Goal: Task Accomplishment & Management: Use online tool/utility

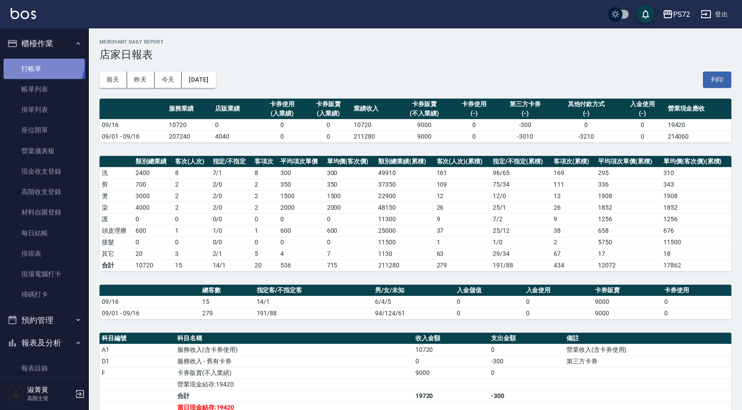
click at [42, 64] on link "打帳單" at bounding box center [45, 69] width 82 height 20
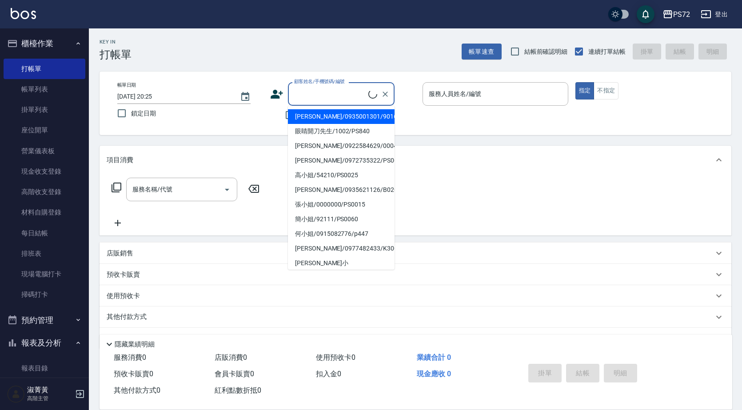
click at [349, 96] on input "顧客姓名/手機號碼/編號" at bounding box center [330, 94] width 76 height 16
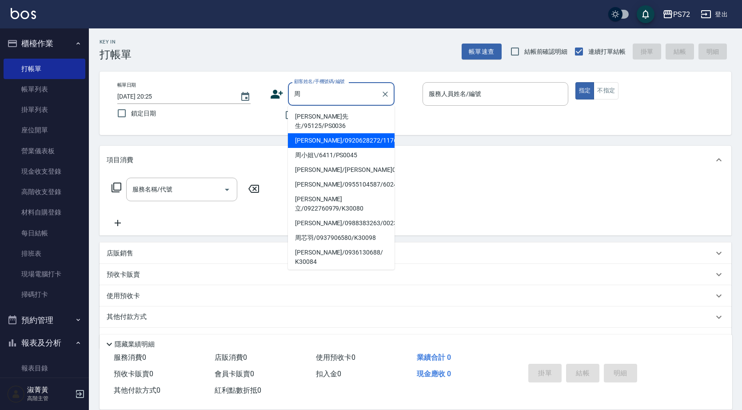
click at [337, 133] on li "[PERSON_NAME]/0920628272/1176" at bounding box center [341, 140] width 107 height 15
type input "[PERSON_NAME]/0920628272/1176"
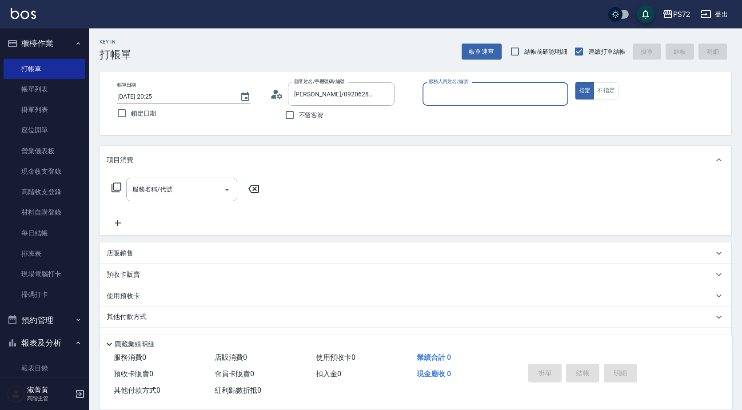
type input "[PERSON_NAME]-1"
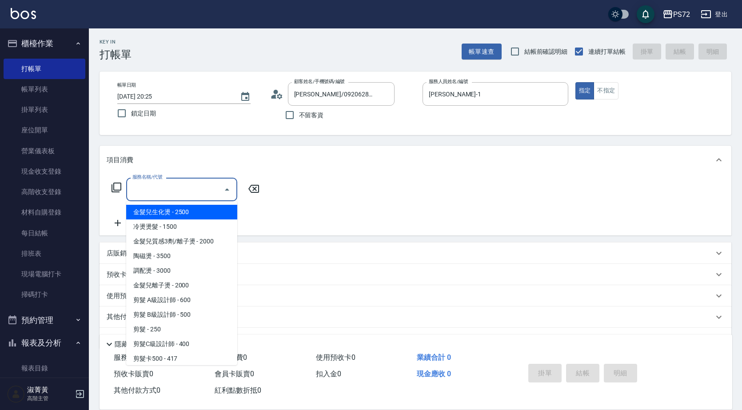
click at [170, 190] on input "服務名稱/代號" at bounding box center [175, 190] width 90 height 16
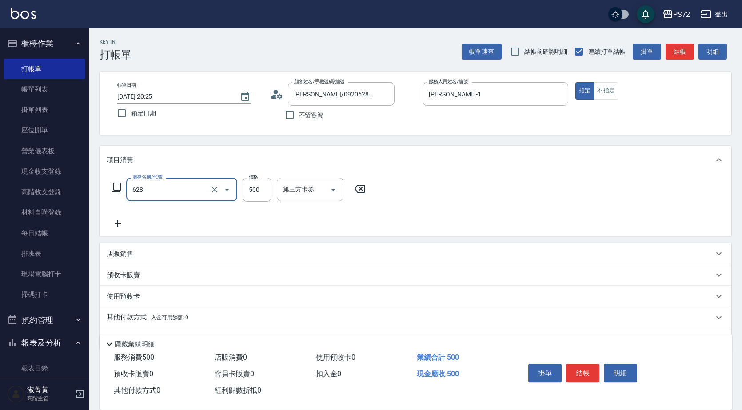
type input "寶齡舒醒清潔500(628)"
type input "600"
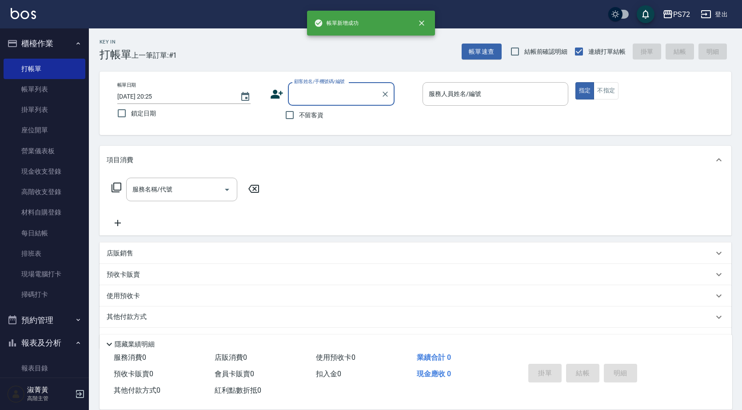
click at [324, 92] on input "顧客姓名/手機號碼/編號" at bounding box center [334, 94] width 85 height 16
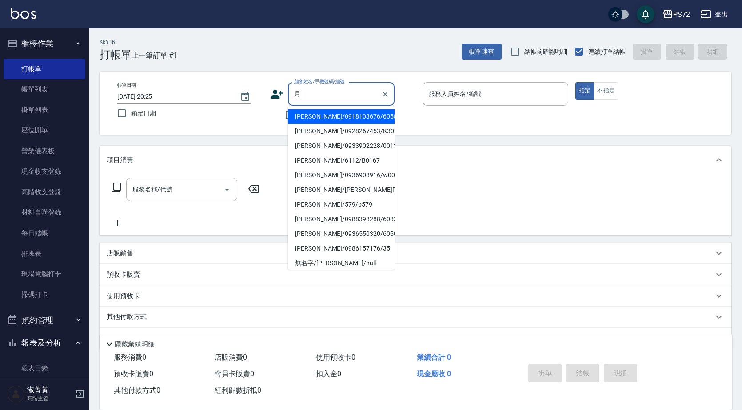
click at [341, 116] on li "[PERSON_NAME]/0918103676/6058" at bounding box center [341, 116] width 107 height 15
type input "[PERSON_NAME]/0918103676/6058"
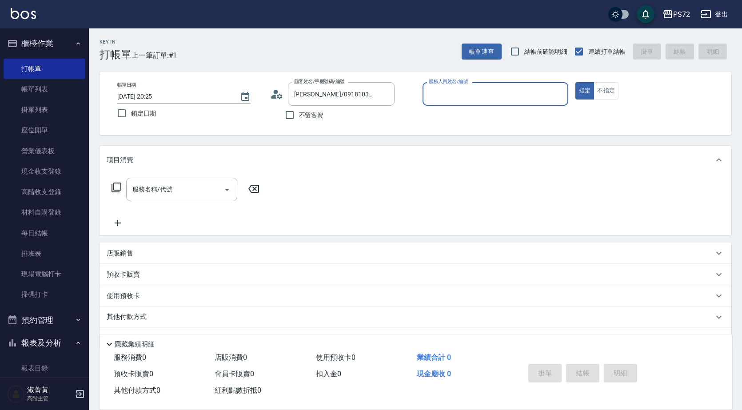
type input "[PERSON_NAME]-1"
click at [146, 185] on input "服務名稱/代號" at bounding box center [175, 190] width 90 height 16
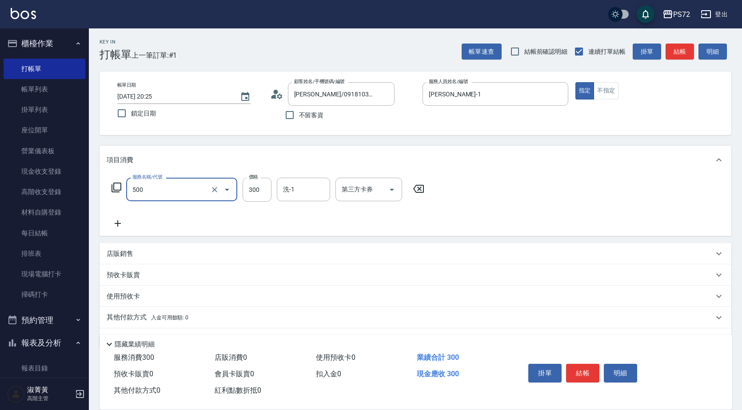
type input "洗髮(A級)(500)"
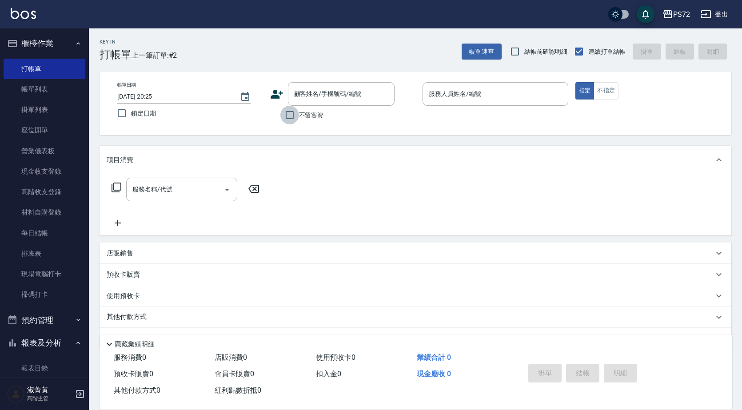
click at [284, 111] on input "不留客資" at bounding box center [289, 115] width 19 height 19
checkbox input "true"
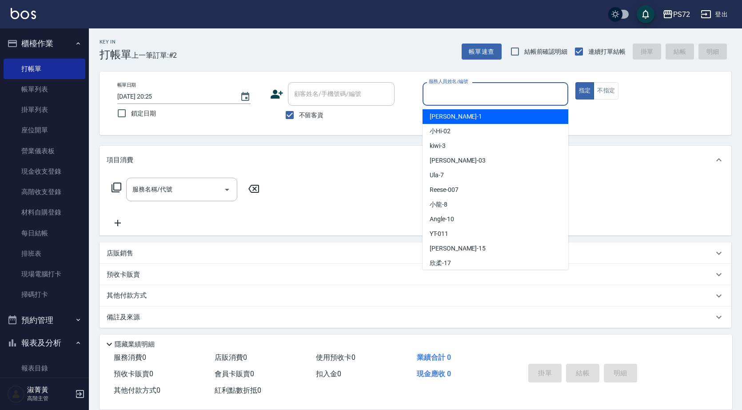
click at [442, 96] on input "服務人員姓名/編號" at bounding box center [496, 94] width 138 height 16
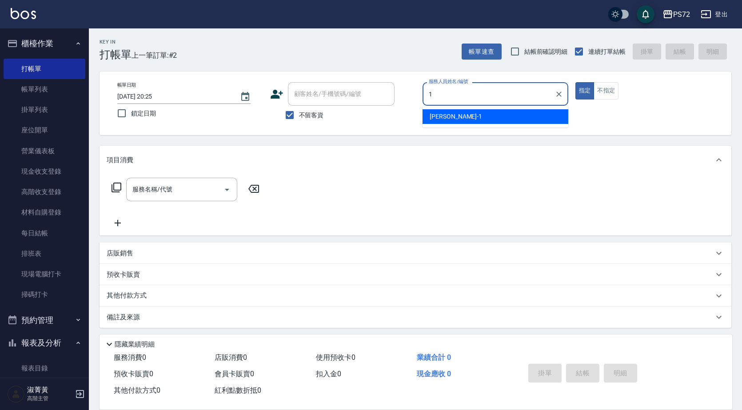
type input "[PERSON_NAME]-1"
type button "true"
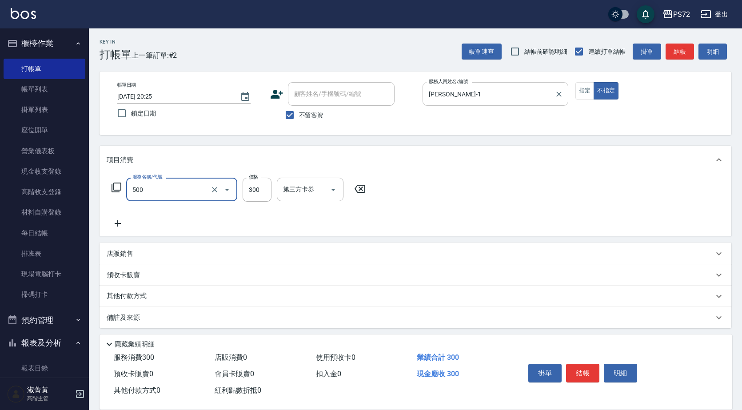
type input "洗髮(A級)(500)"
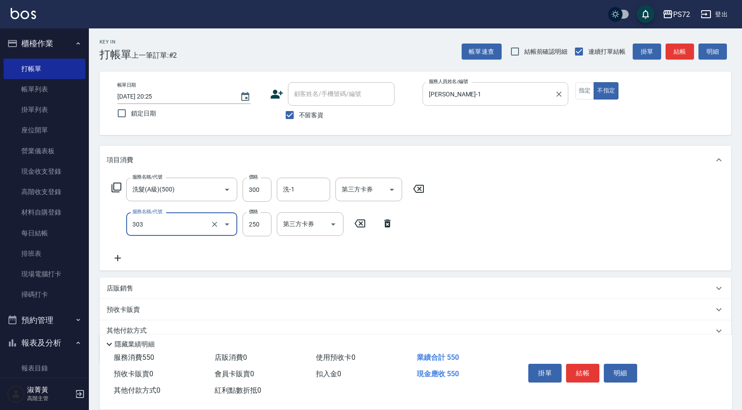
type input "剪髮(303)"
type input "350"
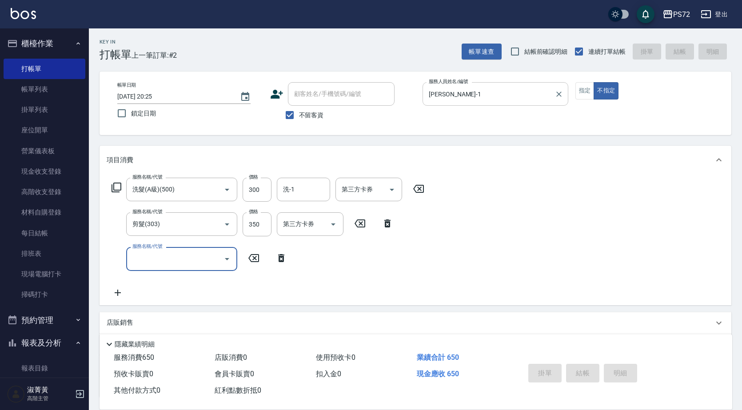
type input "[DATE] 20:26"
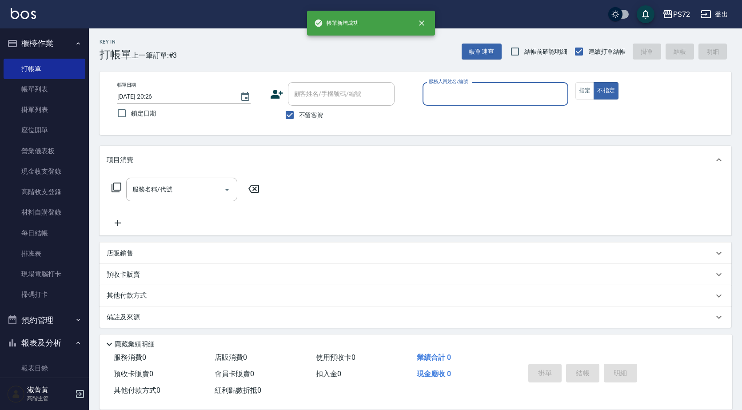
click at [492, 88] on input "服務人員姓名/編號" at bounding box center [496, 94] width 138 height 16
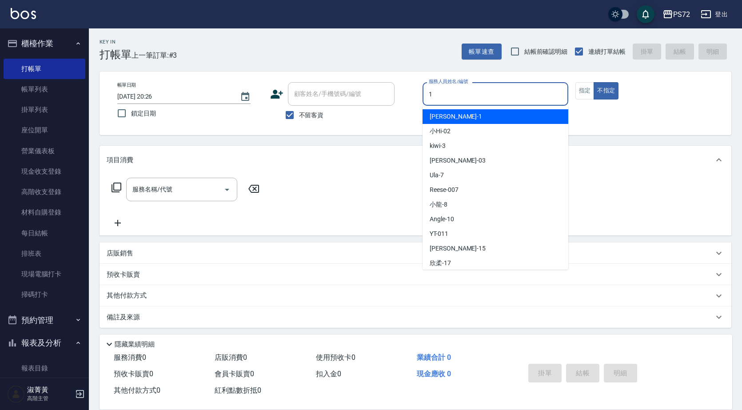
type input "[PERSON_NAME]-1"
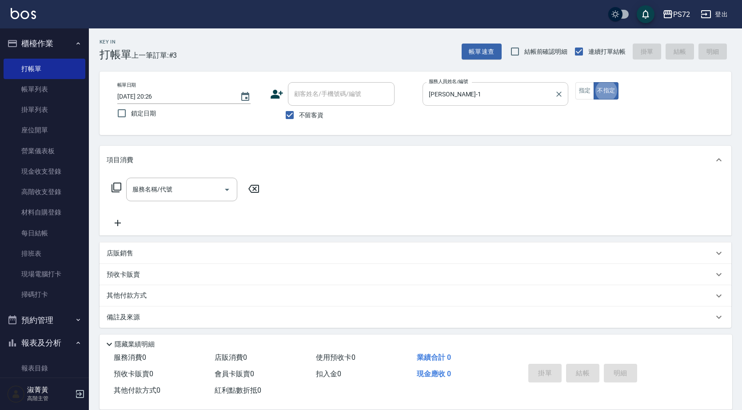
type button "false"
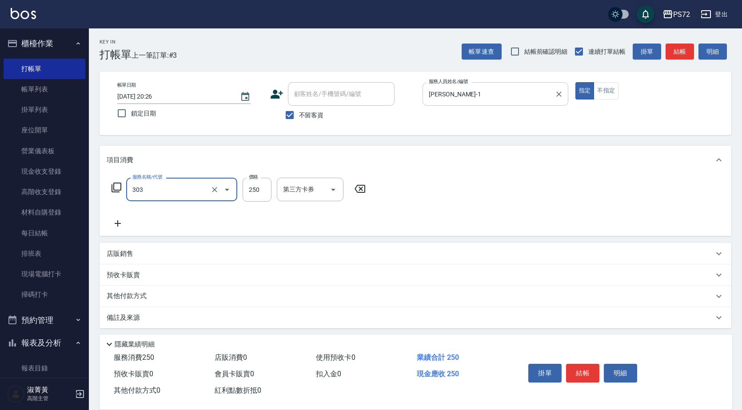
type input "剪髮(303)"
type input "300"
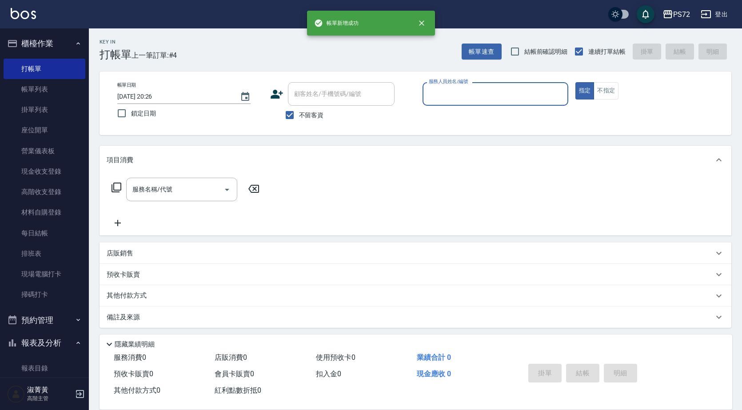
click at [549, 98] on input "服務人員姓名/編號" at bounding box center [496, 94] width 138 height 16
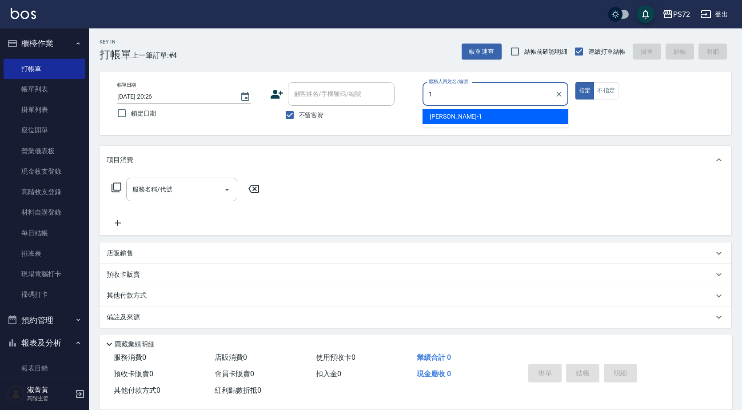
type input "[PERSON_NAME]-1"
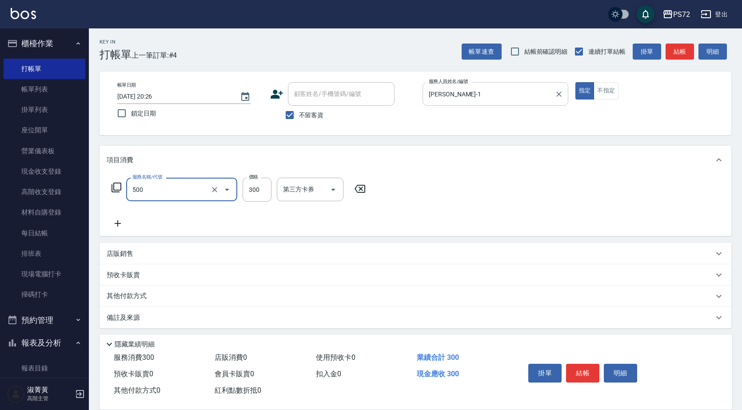
type input "洗髮(A級)(500)"
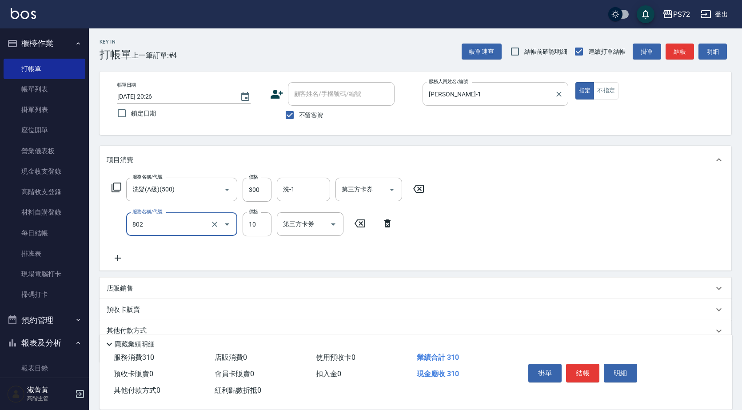
type input "潤絲(802)"
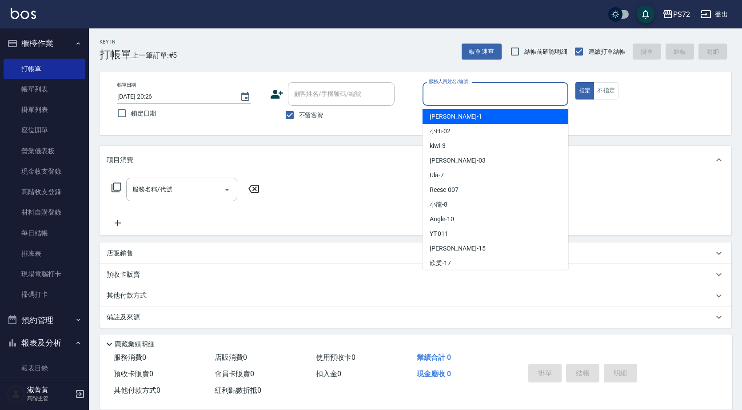
click at [551, 94] on input "服務人員姓名/編號" at bounding box center [496, 94] width 138 height 16
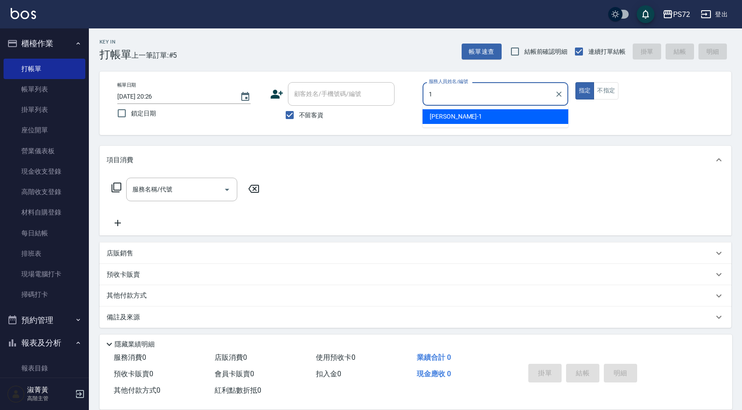
type input "[PERSON_NAME]-1"
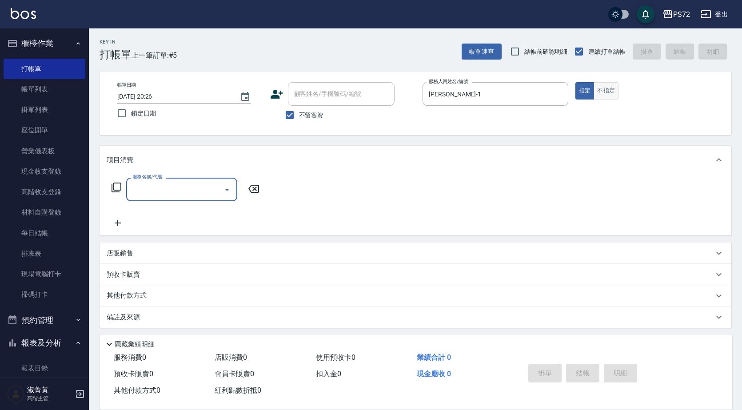
click at [616, 91] on button "不指定" at bounding box center [606, 90] width 25 height 17
click at [171, 185] on input "服務名稱/代號" at bounding box center [175, 190] width 90 height 16
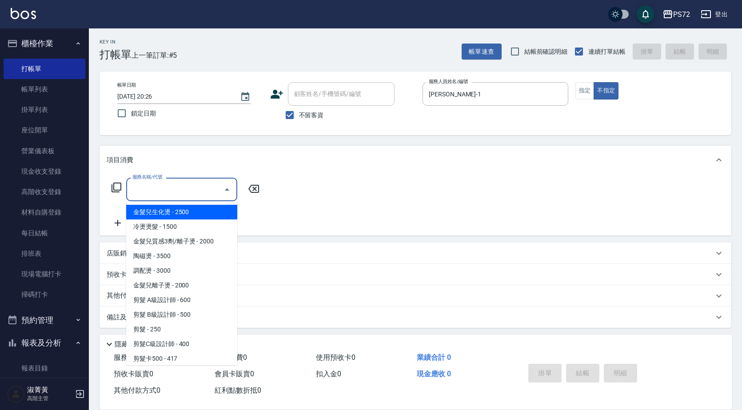
type input "6"
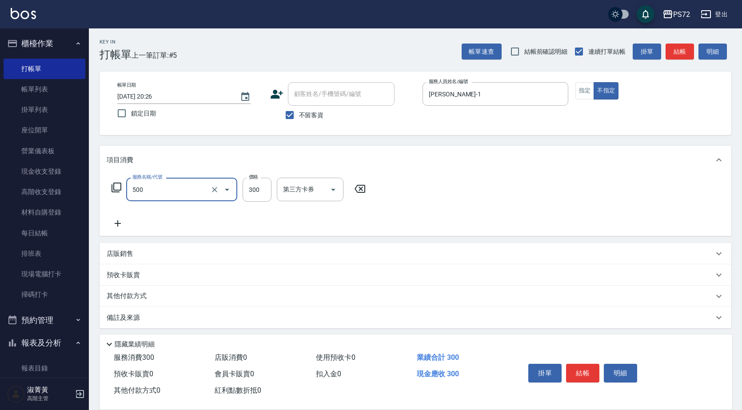
type input "洗髮(A級)(500)"
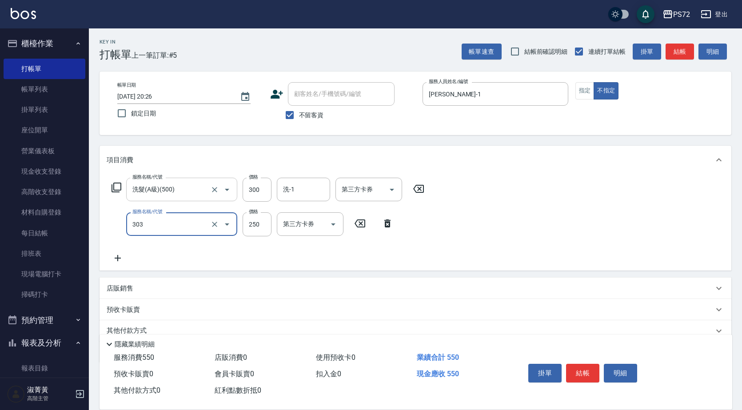
type input "剪髮(303)"
type input "350"
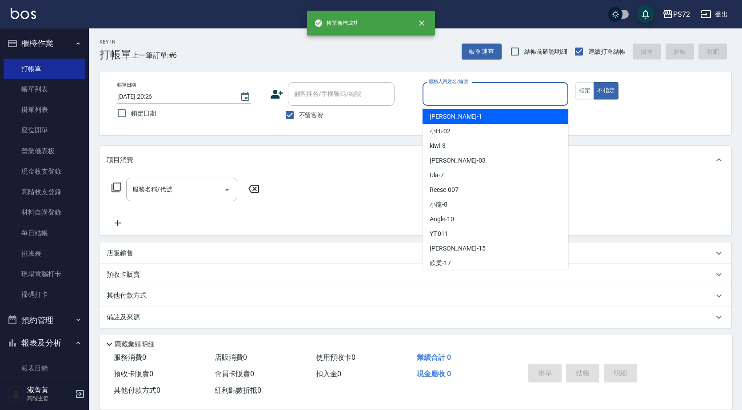
click at [428, 92] on input "服務人員姓名/編號" at bounding box center [496, 94] width 138 height 16
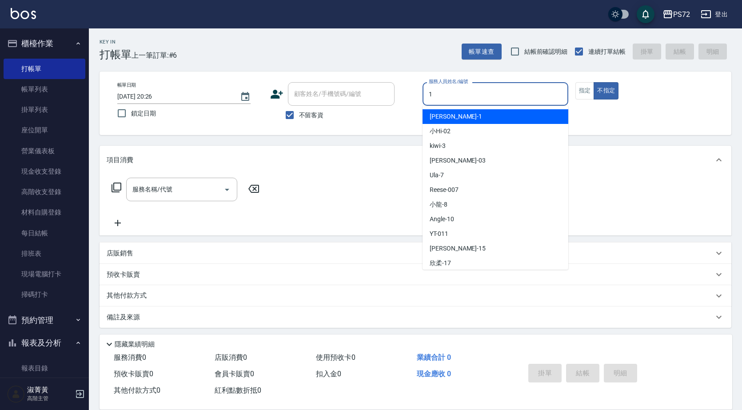
type input "[PERSON_NAME]-1"
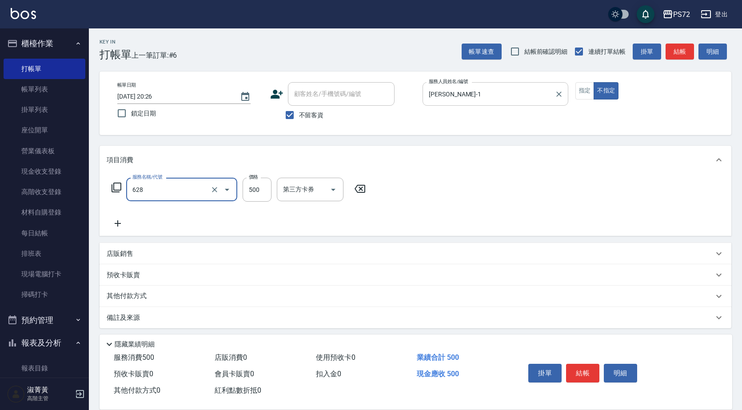
type input "寶齡舒醒清潔500(628)"
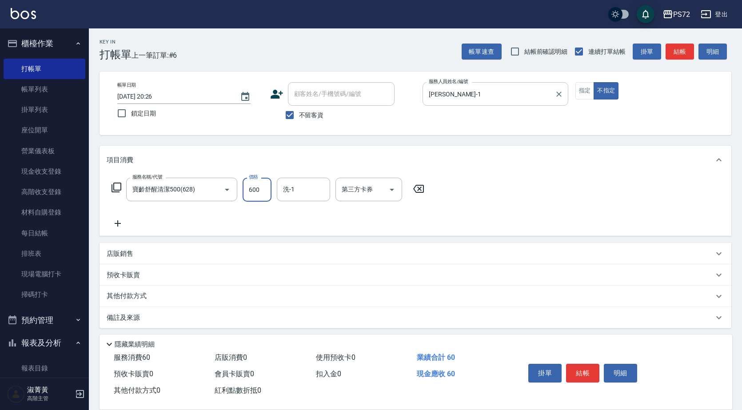
type input "600"
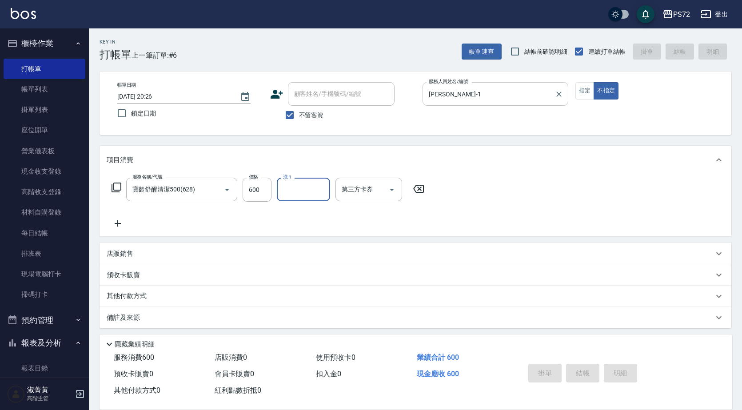
type input "[DATE] 20:27"
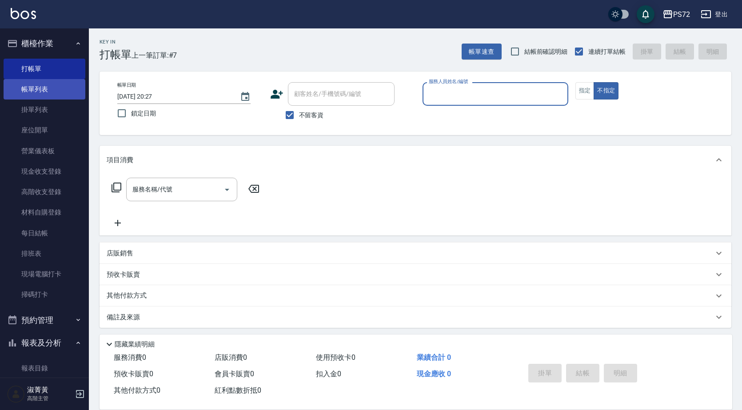
click at [39, 90] on link "帳單列表" at bounding box center [45, 89] width 82 height 20
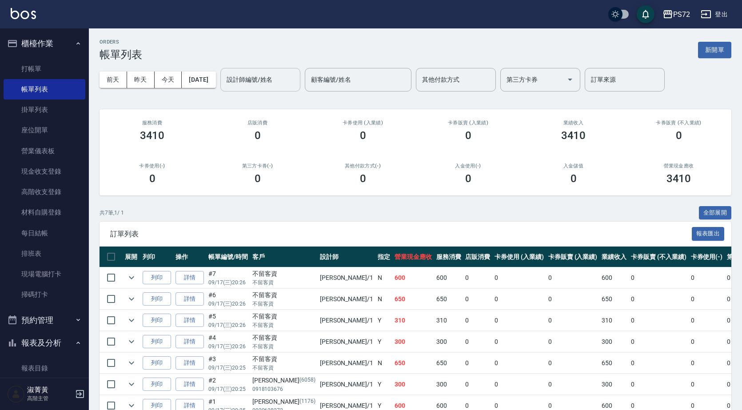
click at [268, 77] on input "設計師編號/姓名" at bounding box center [260, 80] width 72 height 16
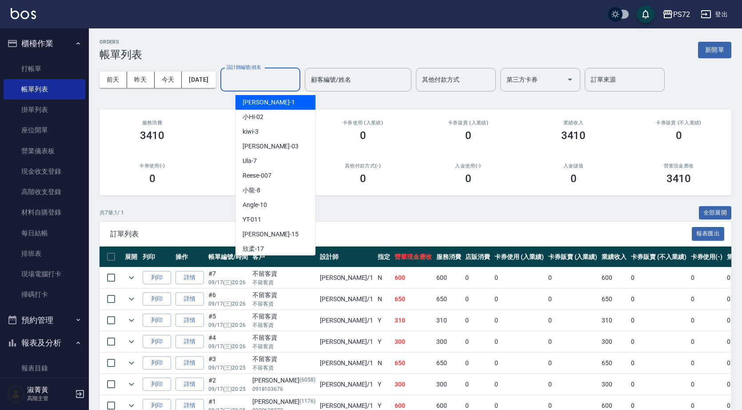
click at [267, 100] on div "[PERSON_NAME] -1" at bounding box center [276, 102] width 80 height 15
type input "[PERSON_NAME]-1"
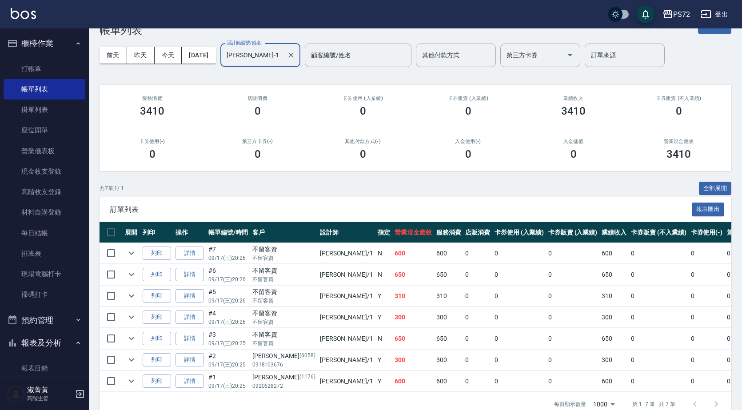
scroll to position [48, 0]
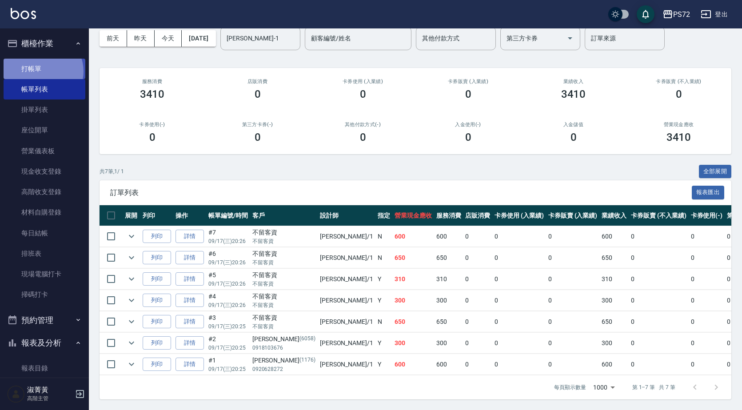
click at [42, 71] on link "打帳單" at bounding box center [45, 69] width 82 height 20
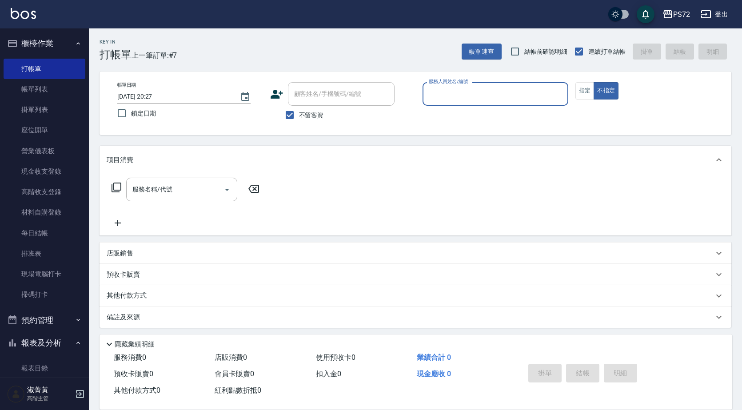
click at [313, 116] on span "不留客資" at bounding box center [311, 115] width 25 height 9
click at [299, 116] on input "不留客資" at bounding box center [289, 115] width 19 height 19
checkbox input "false"
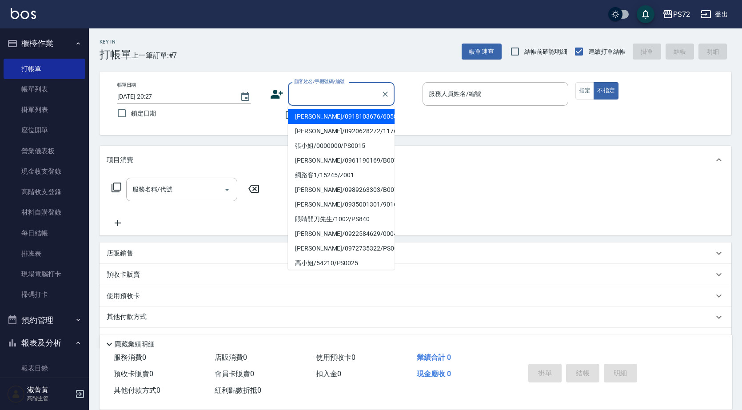
click at [308, 97] on input "顧客姓名/手機號碼/編號" at bounding box center [334, 94] width 85 height 16
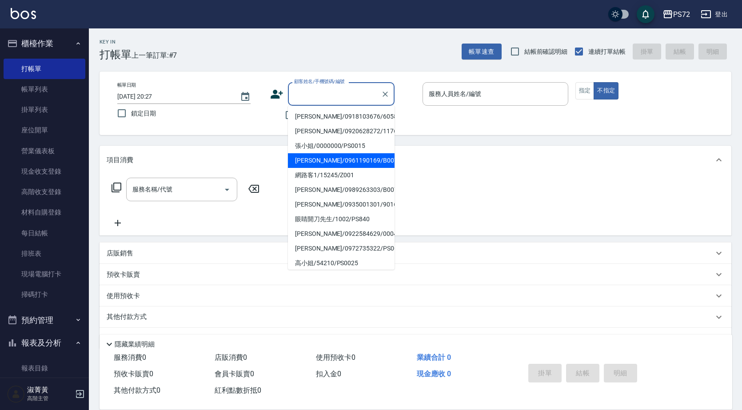
scroll to position [136, 0]
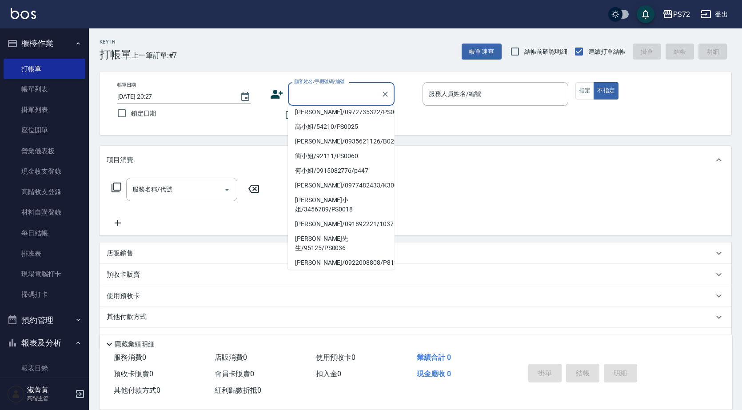
click at [330, 270] on li "[PERSON_NAME]先生/475824364535/PS0084" at bounding box center [341, 282] width 107 height 24
type input "[PERSON_NAME]先生/475824364535/PS0084"
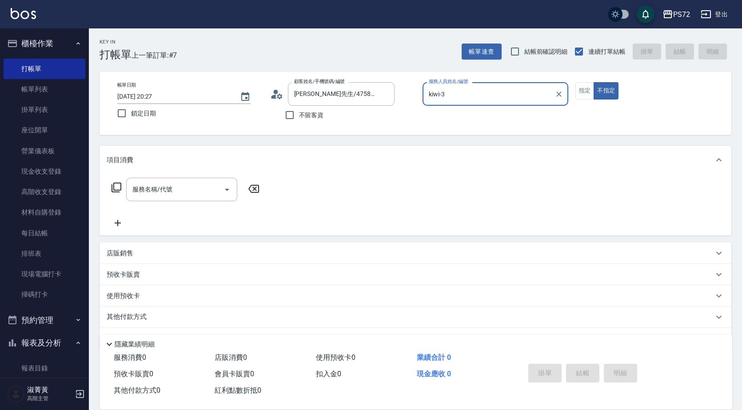
type input "kiwi-3"
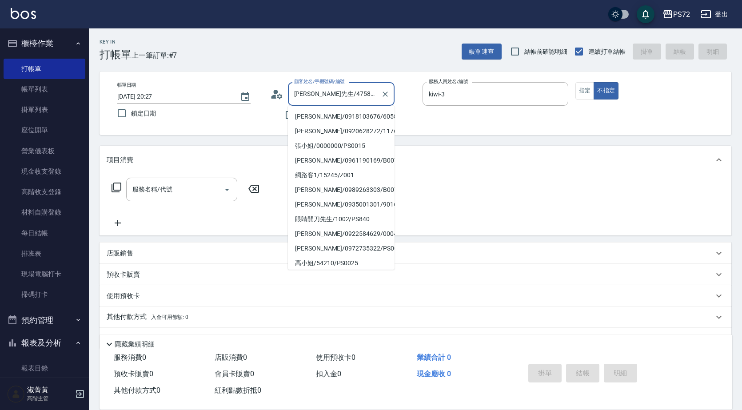
scroll to position [133, 0]
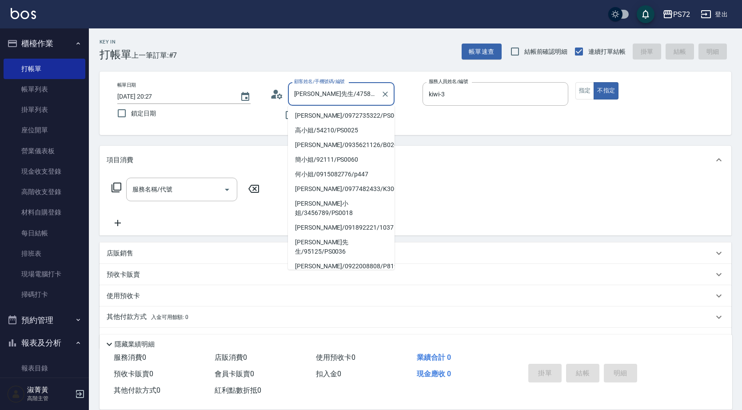
drag, startPoint x: 361, startPoint y: 94, endPoint x: 333, endPoint y: 97, distance: 27.7
click at [333, 97] on input "[PERSON_NAME]先生/475824364535/PS0084" at bounding box center [334, 94] width 85 height 16
click at [383, 95] on icon "Clear" at bounding box center [385, 94] width 9 height 9
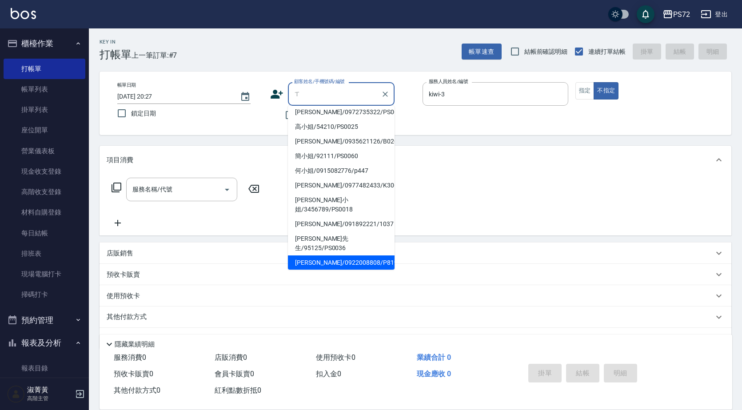
scroll to position [0, 0]
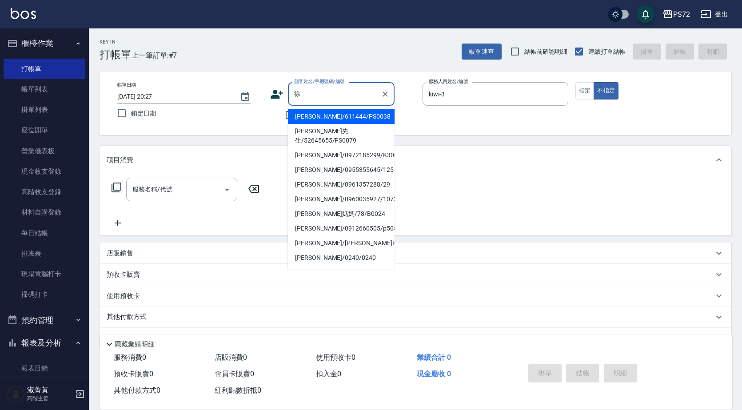
click at [331, 120] on li "[PERSON_NAME]/611444/PS0038" at bounding box center [341, 116] width 107 height 15
type input "[PERSON_NAME]/611444/PS0038"
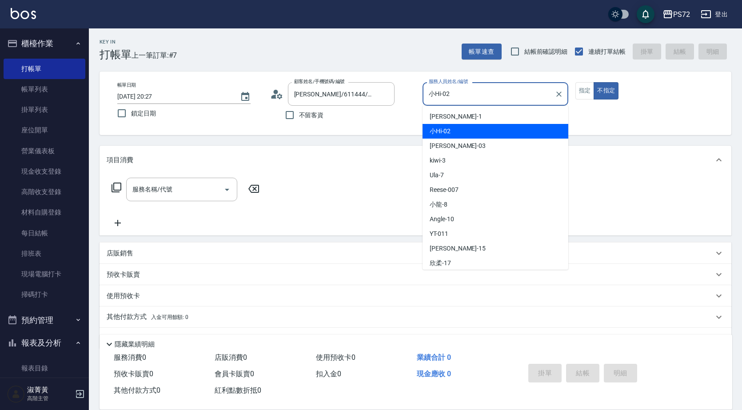
click at [457, 88] on input "小Hi-02" at bounding box center [489, 94] width 124 height 16
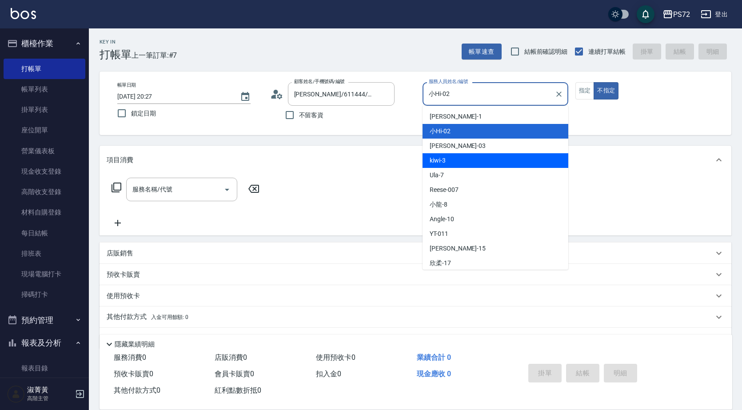
click at [460, 161] on div "kiwi -3" at bounding box center [496, 160] width 146 height 15
type input "kiwi-3"
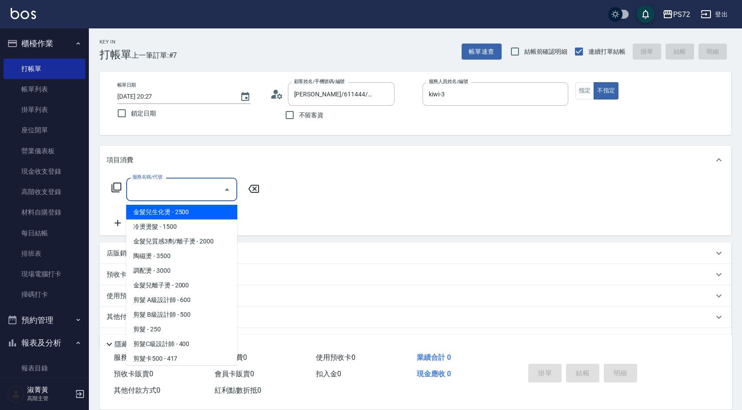
click at [187, 194] on input "服務名稱/代號" at bounding box center [175, 190] width 90 height 16
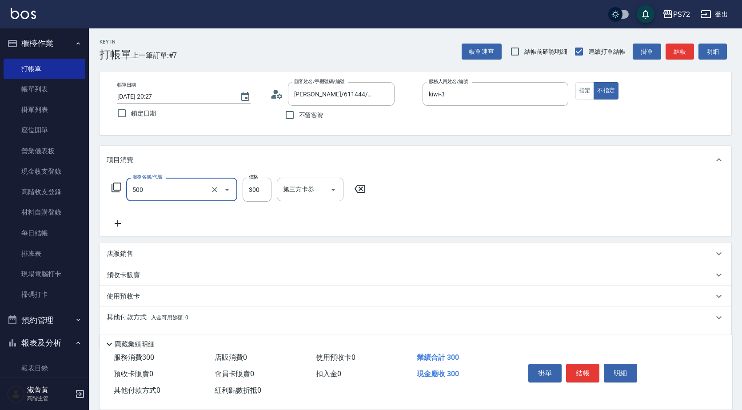
type input "洗髮(A級)(500)"
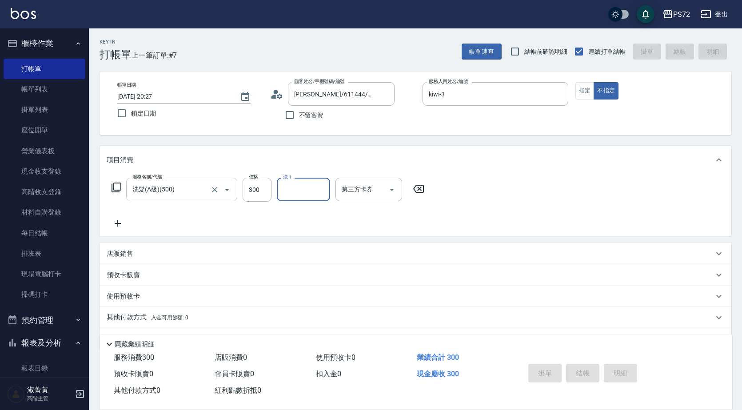
type input "[DATE] 20:34"
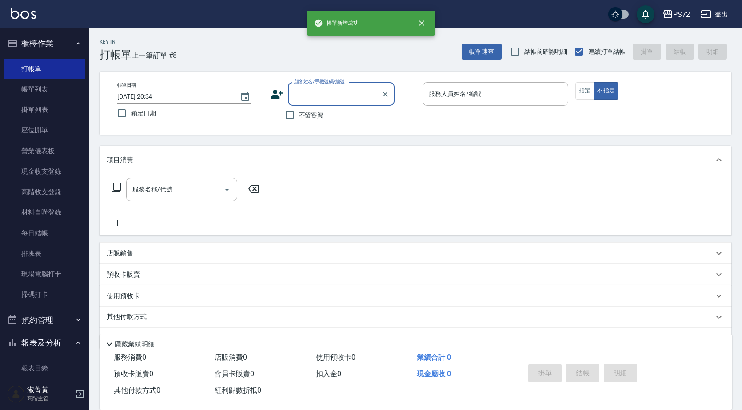
click at [320, 92] on input "顧客姓名/手機號碼/編號" at bounding box center [334, 94] width 85 height 16
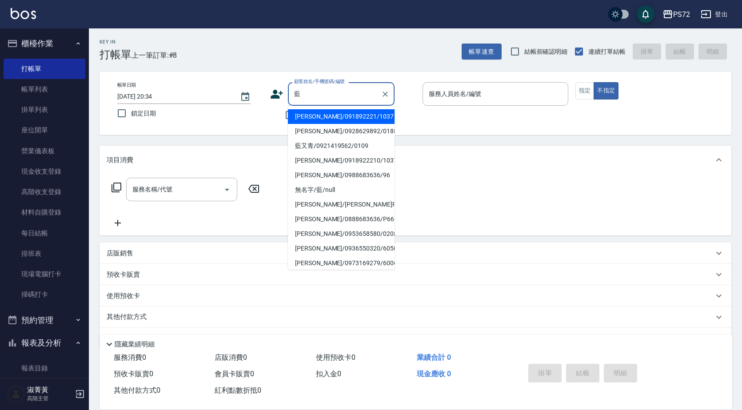
click at [333, 115] on li "[PERSON_NAME]/091892221/1037" at bounding box center [341, 116] width 107 height 15
type input "[PERSON_NAME]/091892221/1037"
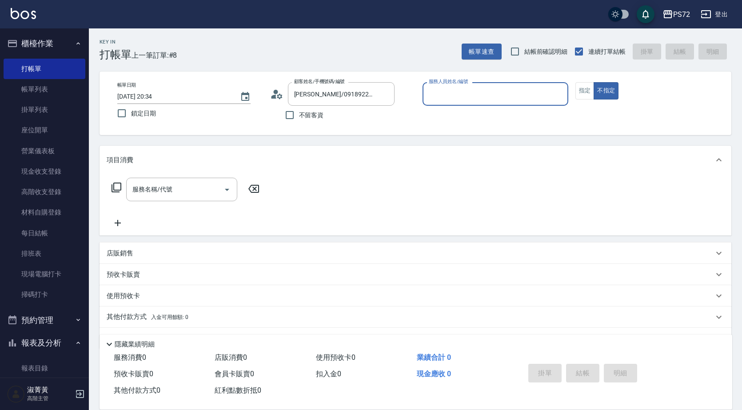
click at [459, 101] on input "服務人員姓名/編號" at bounding box center [496, 94] width 138 height 16
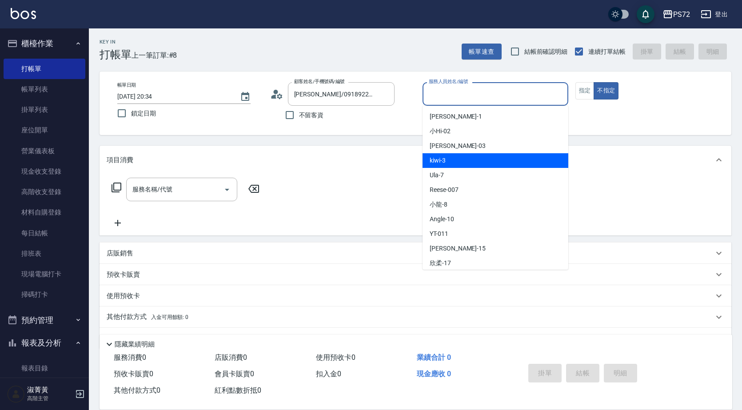
click at [452, 157] on div "kiwi -3" at bounding box center [496, 160] width 146 height 15
type input "kiwi-3"
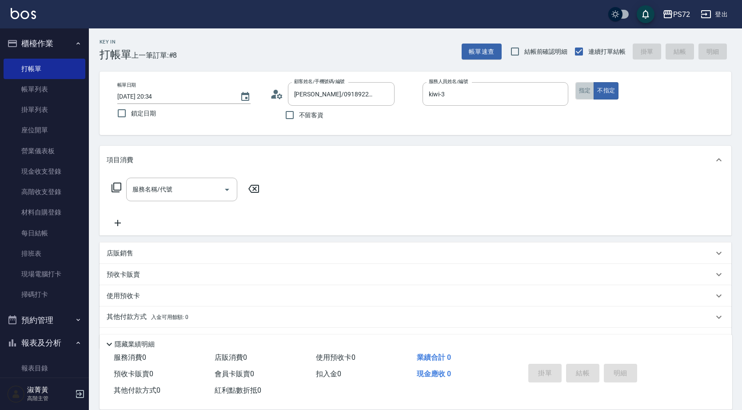
click at [578, 95] on button "指定" at bounding box center [585, 90] width 19 height 17
click at [136, 199] on div "服務名稱/代號" at bounding box center [181, 190] width 111 height 24
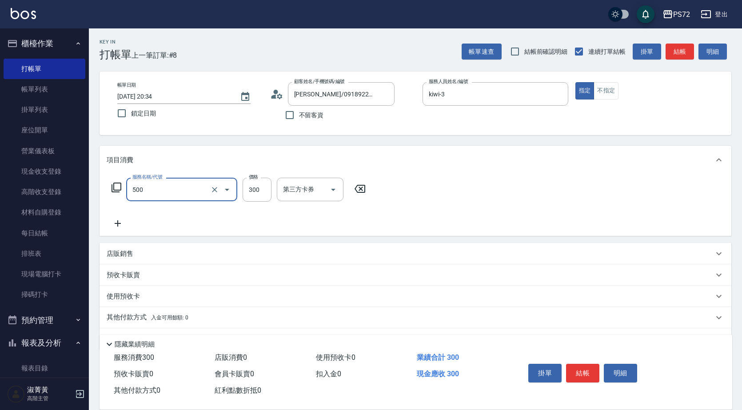
type input "洗髮(A級)(500)"
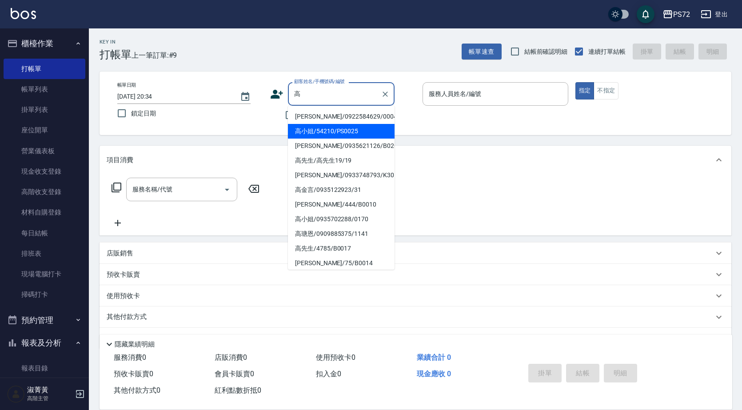
click at [333, 133] on li "高小姐/54210/PS0025" at bounding box center [341, 131] width 107 height 15
type input "高小姐/54210/PS0025"
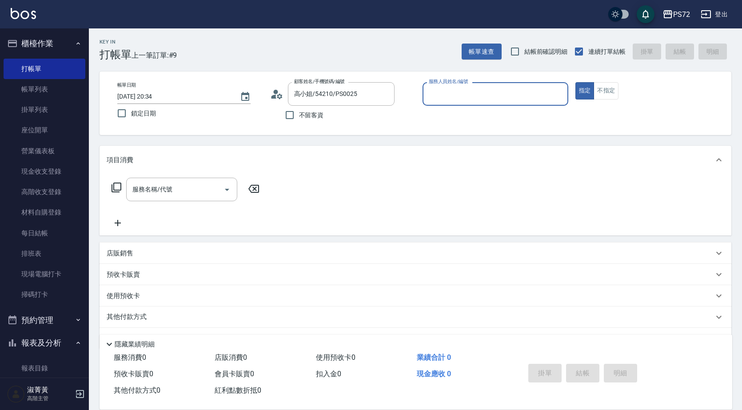
type input "kiwi-3"
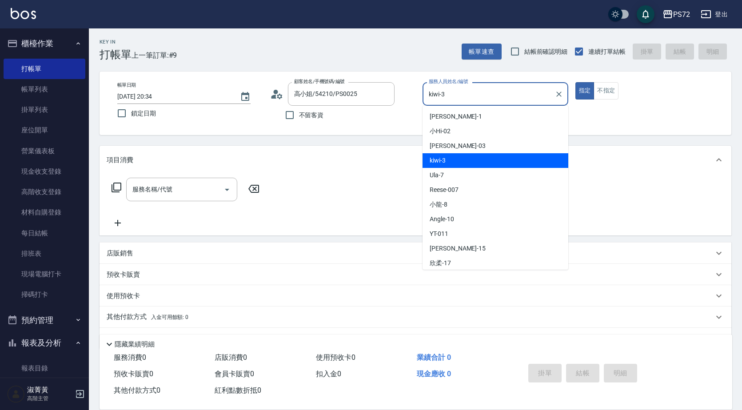
click at [463, 98] on input "kiwi-3" at bounding box center [489, 94] width 124 height 16
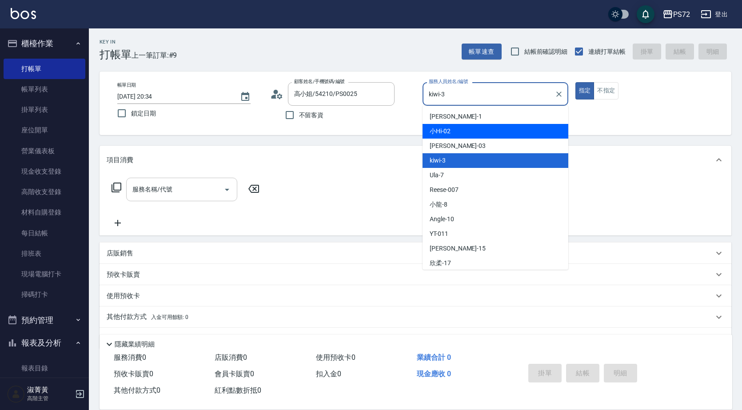
click at [182, 194] on input "服務名稱/代號" at bounding box center [175, 190] width 90 height 16
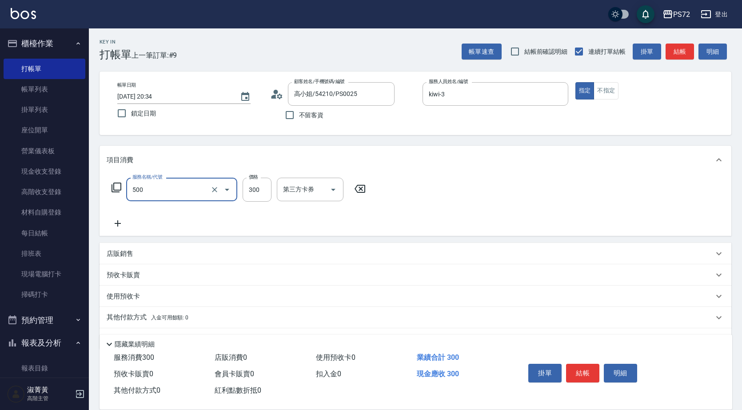
type input "洗髮(A級)(500)"
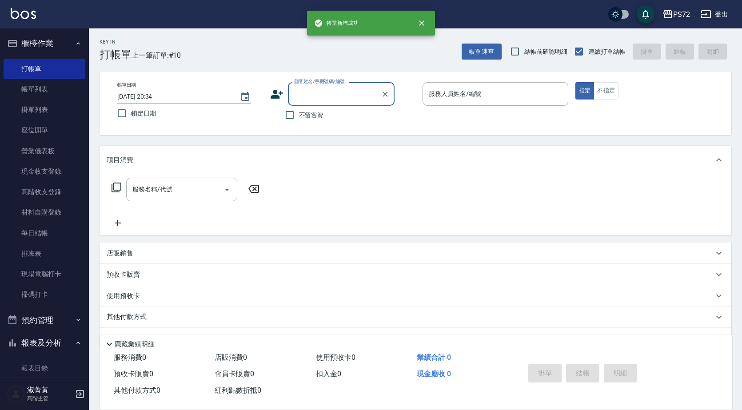
click at [316, 97] on input "顧客姓名/手機號碼/編號" at bounding box center [334, 94] width 85 height 16
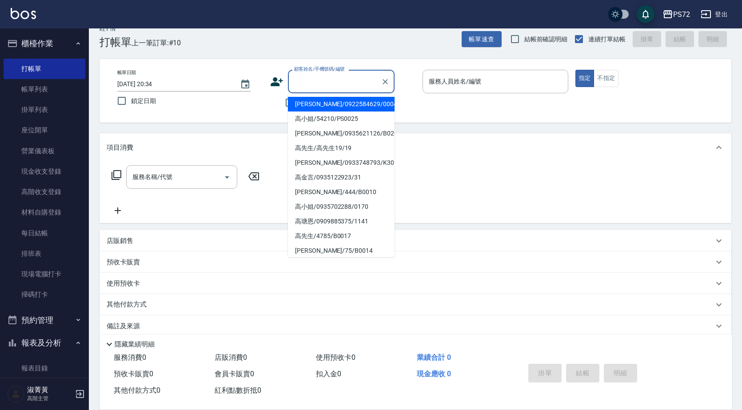
scroll to position [24, 0]
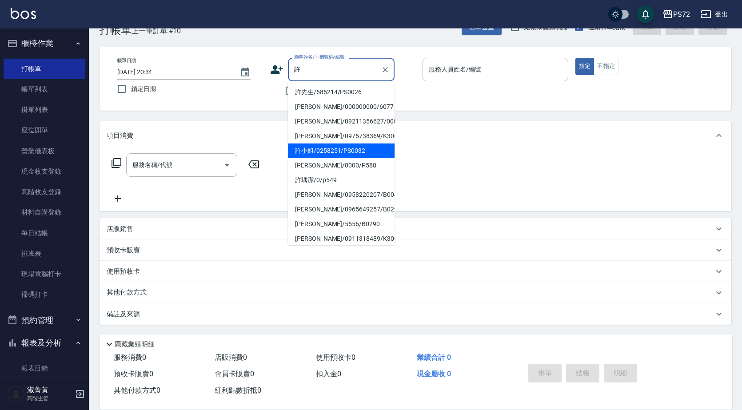
click at [338, 148] on li "許小姐/0258251/PS0032" at bounding box center [341, 151] width 107 height 15
type input "許小姐/0258251/PS0032"
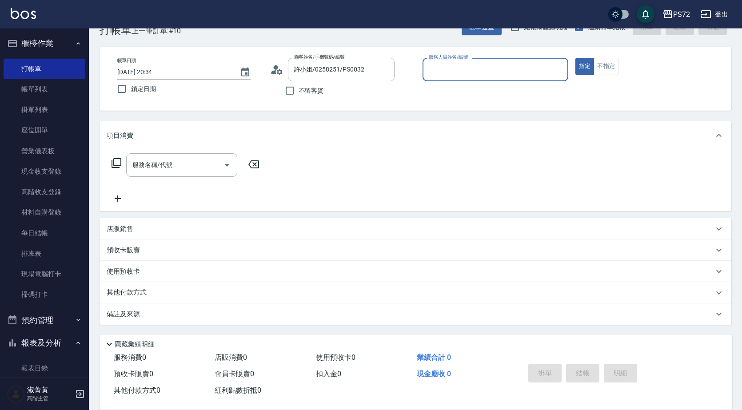
type input "kiwi-3"
click at [468, 68] on input "kiwi-3" at bounding box center [489, 70] width 124 height 16
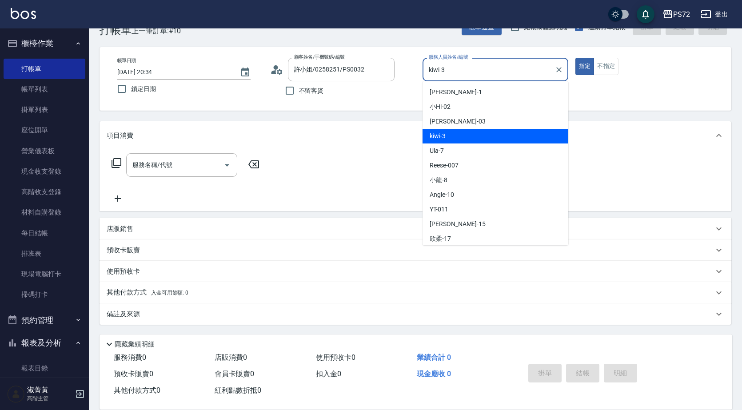
click at [477, 135] on div "kiwi -3" at bounding box center [496, 136] width 146 height 15
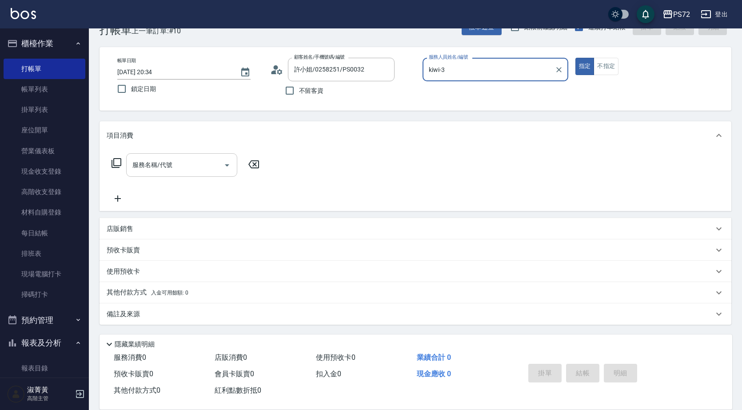
click at [152, 158] on div "服務名稱/代號 服務名稱/代號" at bounding box center [181, 165] width 111 height 24
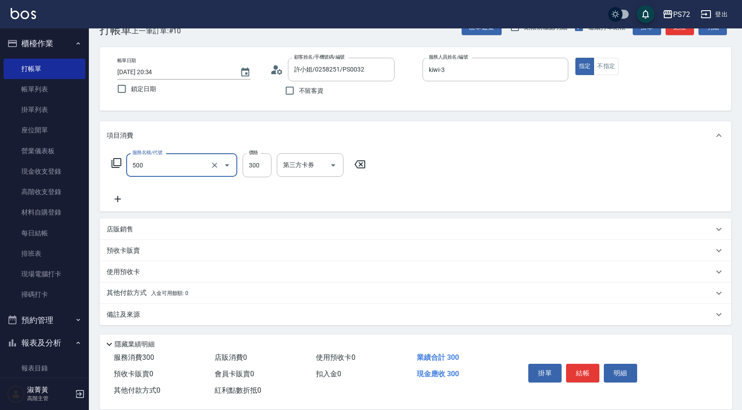
type input "洗髮(A級)(500)"
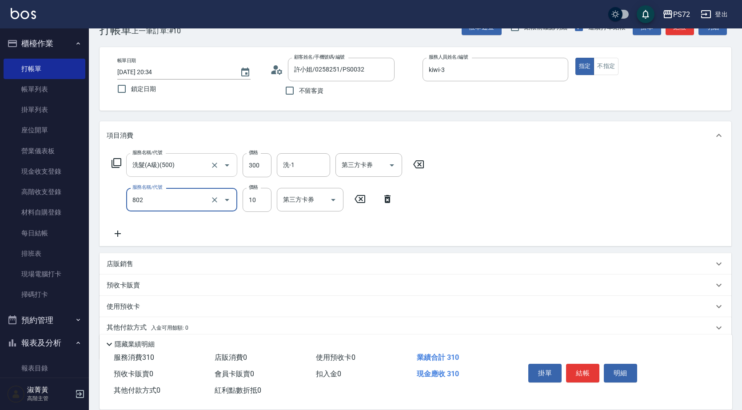
type input "潤絲(802)"
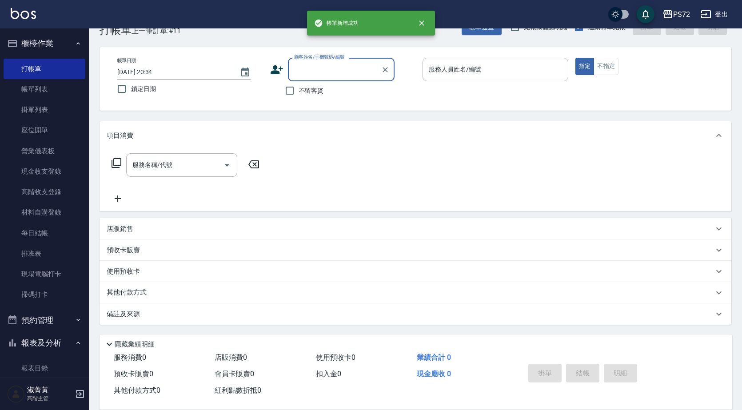
click at [304, 73] on input "顧客姓名/手機號碼/編號" at bounding box center [334, 70] width 85 height 16
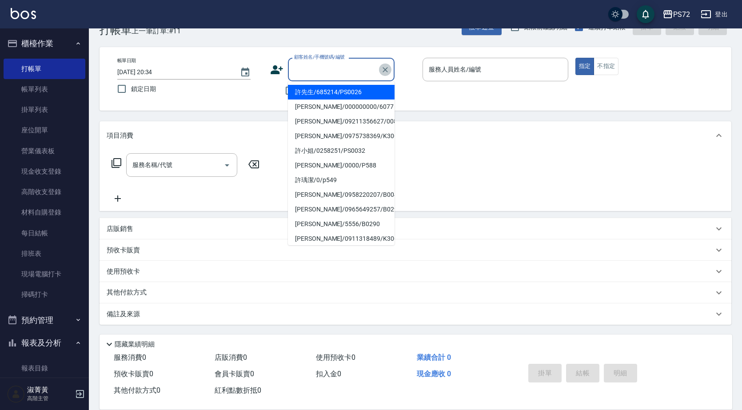
click at [384, 73] on icon "Clear" at bounding box center [385, 69] width 9 height 9
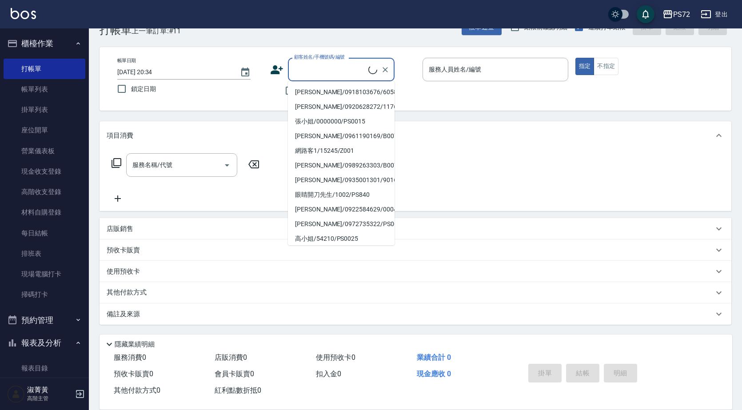
click at [343, 66] on input "顧客姓名/手機號碼/編號" at bounding box center [330, 70] width 76 height 16
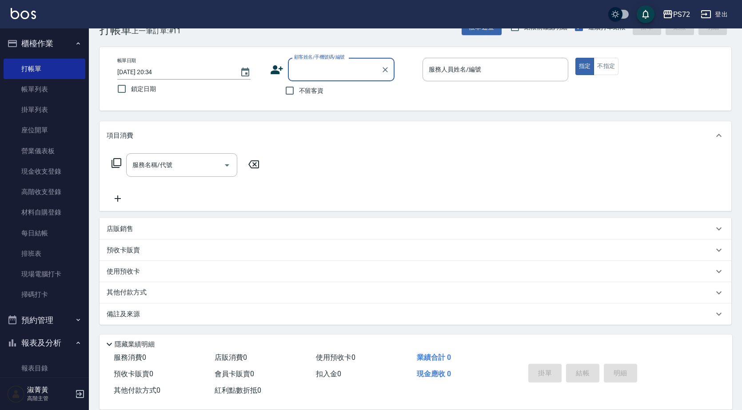
click at [343, 66] on input "顧客姓名/手機號碼/編號" at bounding box center [334, 70] width 85 height 16
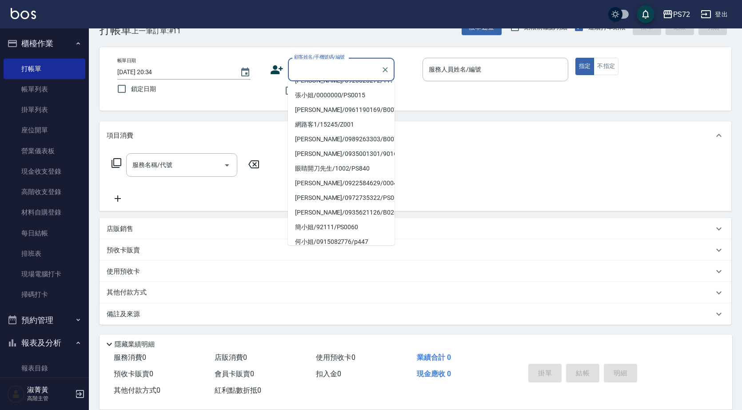
scroll to position [136, 0]
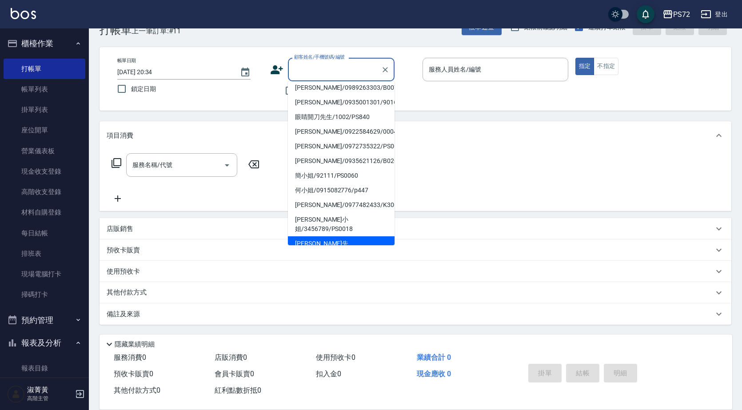
drag, startPoint x: 313, startPoint y: 240, endPoint x: 316, endPoint y: 236, distance: 4.8
click at [313, 240] on li "[PERSON_NAME]先生/95125/PS0036" at bounding box center [341, 248] width 107 height 24
type input "[PERSON_NAME]先生/95125/PS0036"
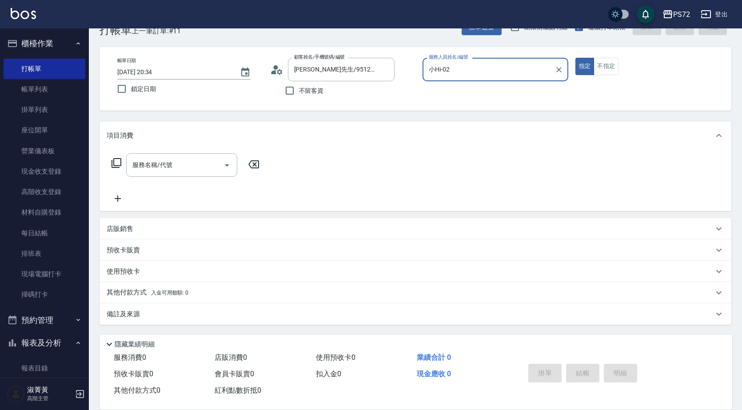
click at [452, 72] on input "小Hi-02" at bounding box center [489, 70] width 124 height 16
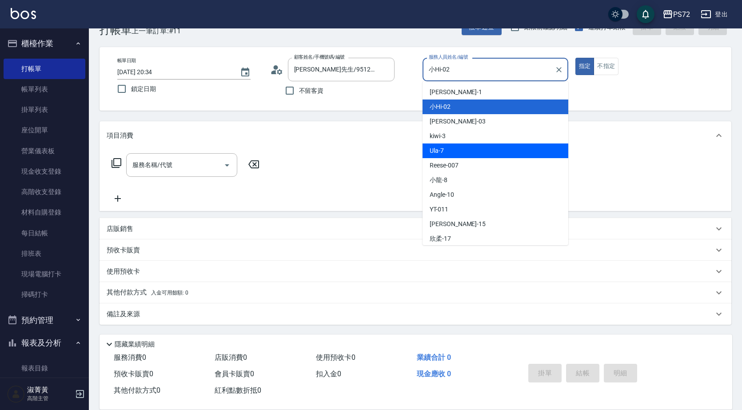
click at [458, 135] on div "kiwi -3" at bounding box center [496, 136] width 146 height 15
type input "kiwi-3"
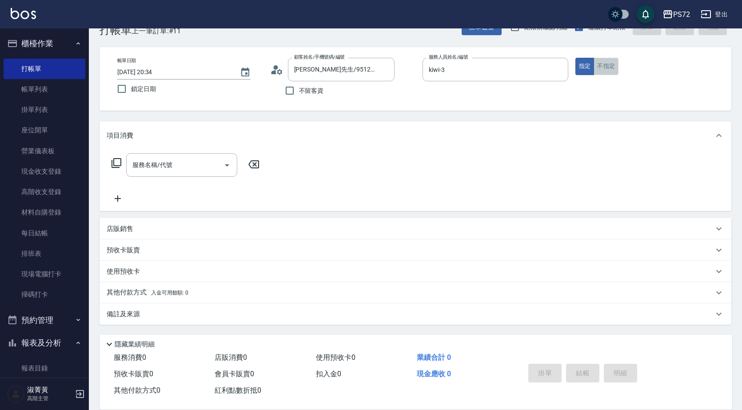
click at [597, 64] on button "不指定" at bounding box center [606, 66] width 25 height 17
click at [194, 152] on div "服務名稱/代號 服務名稱/代號" at bounding box center [416, 180] width 632 height 61
click at [202, 157] on div "服務名稱/代號" at bounding box center [181, 165] width 111 height 24
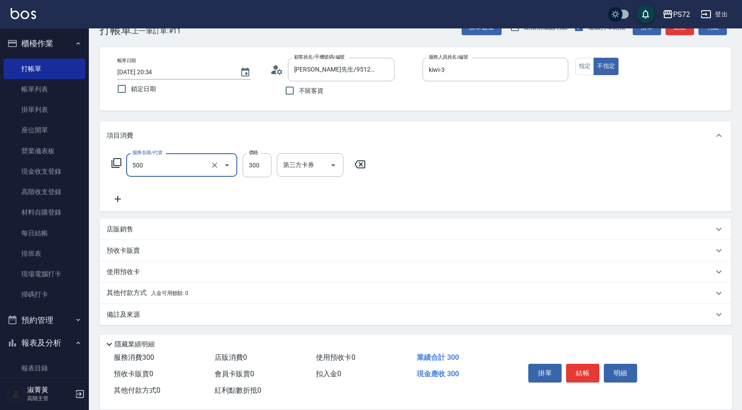
type input "洗髮(A級)(500)"
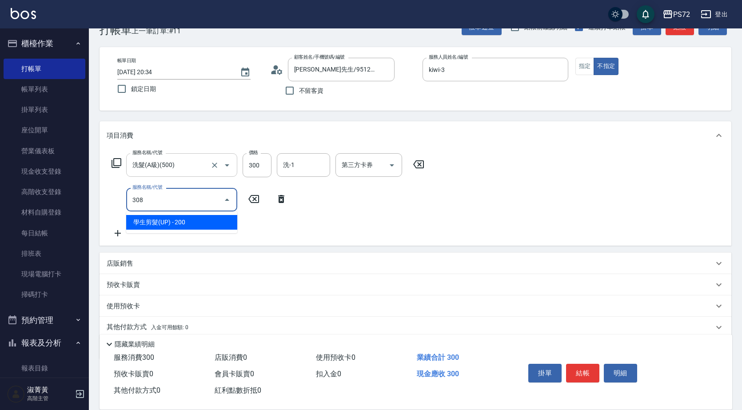
type input "學生剪髮(UP)(308)"
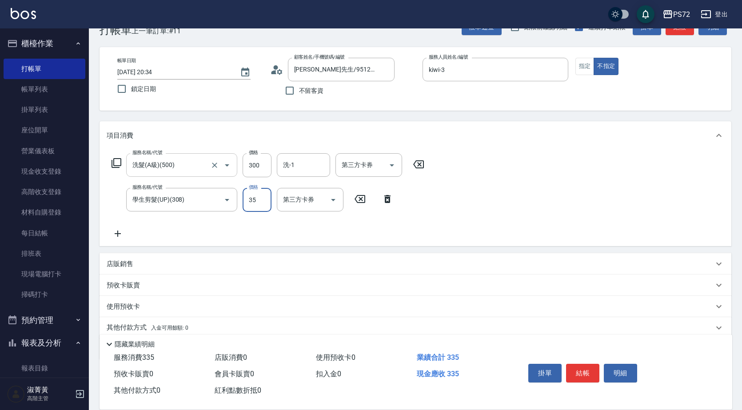
type input "350"
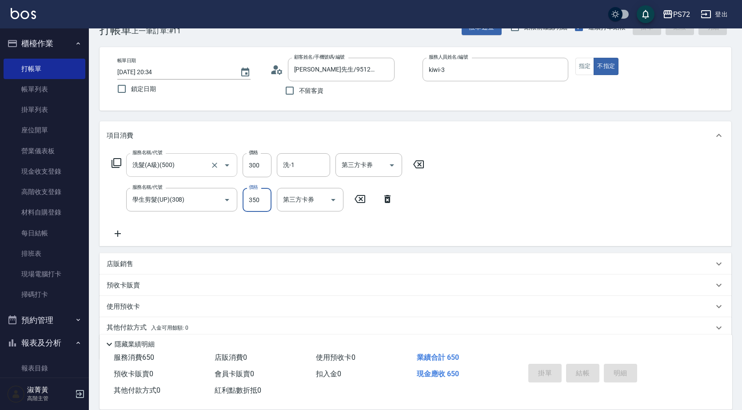
type input "[DATE] 20:35"
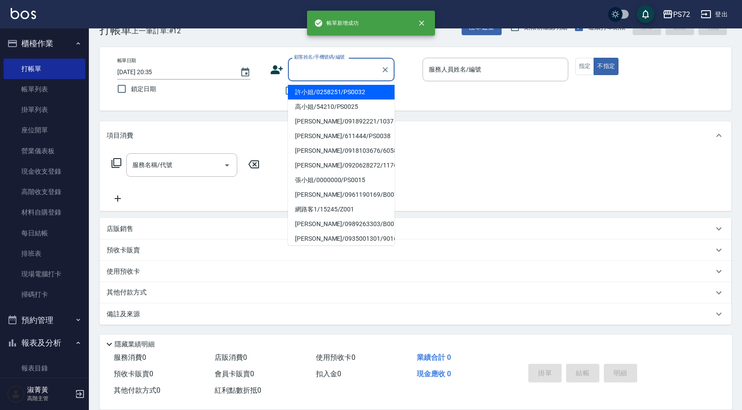
drag, startPoint x: 341, startPoint y: 68, endPoint x: 359, endPoint y: 134, distance: 69.0
click at [342, 68] on input "顧客姓名/手機號碼/編號" at bounding box center [334, 70] width 85 height 16
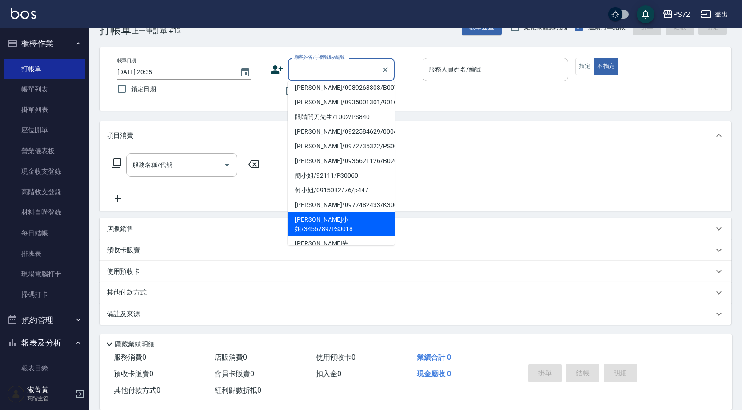
click at [313, 219] on li "[PERSON_NAME]小姐/3456789/PS0018" at bounding box center [341, 224] width 107 height 24
type input "[PERSON_NAME]小姐/3456789/PS0018"
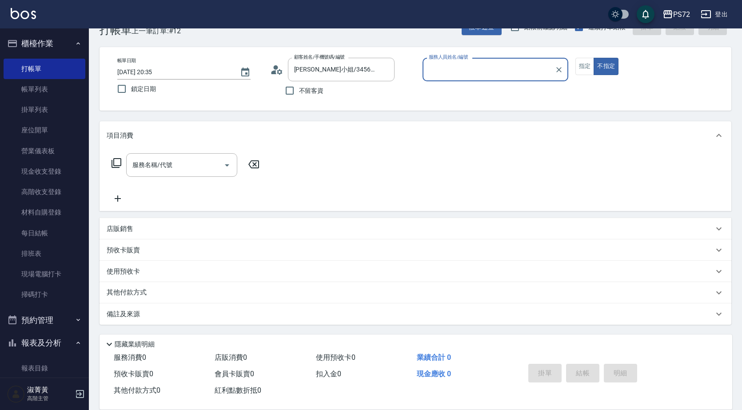
type input "kiwi-3"
click at [449, 69] on input "kiwi-3" at bounding box center [489, 70] width 124 height 16
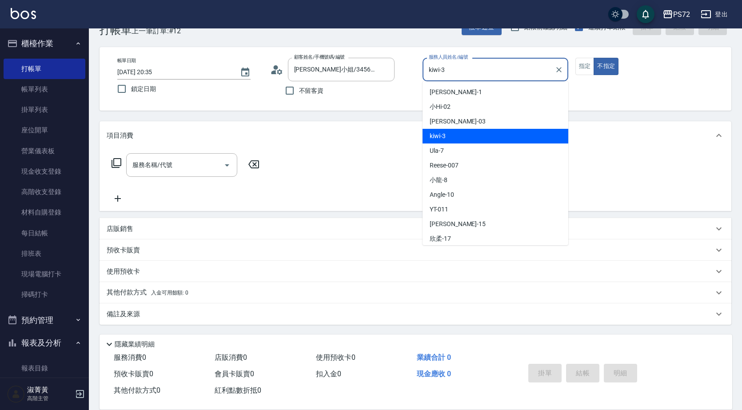
click at [465, 140] on div "kiwi -3" at bounding box center [496, 136] width 146 height 15
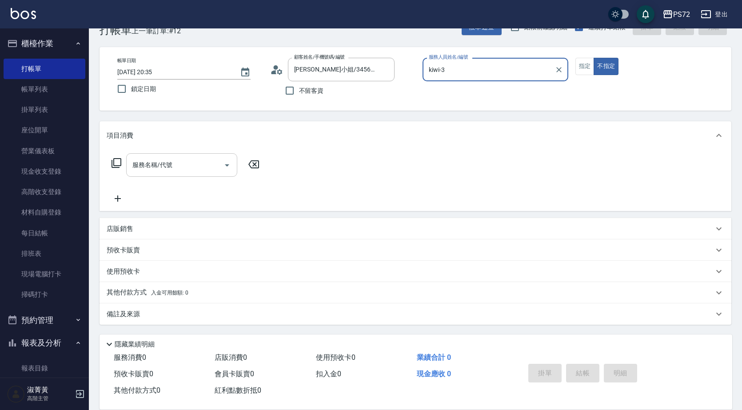
click at [176, 161] on input "服務名稱/代號" at bounding box center [175, 165] width 90 height 16
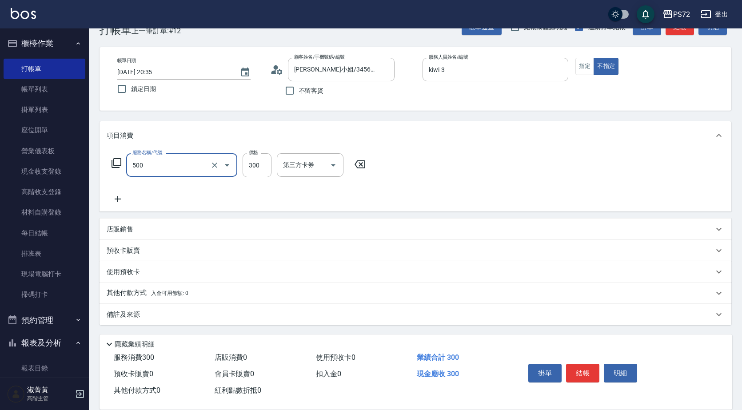
type input "洗髮(A級)(500)"
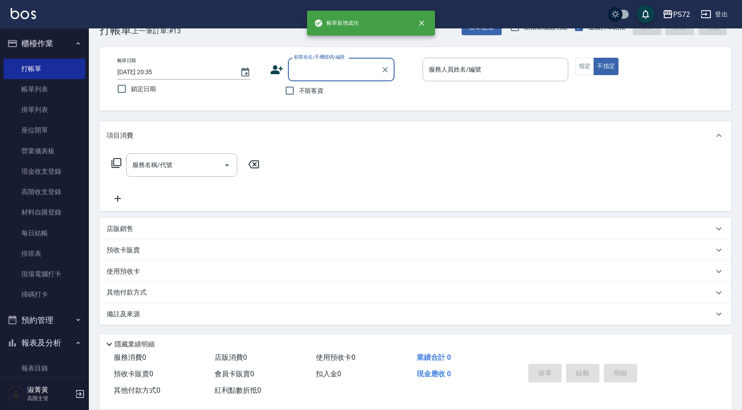
click at [342, 63] on input "顧客姓名/手機號碼/編號" at bounding box center [334, 70] width 85 height 16
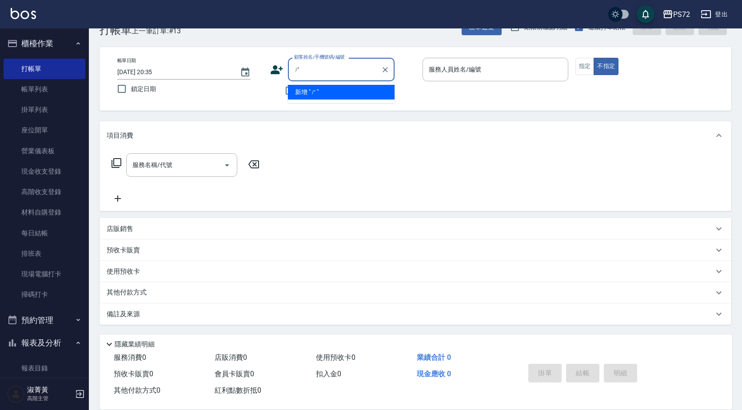
scroll to position [0, 0]
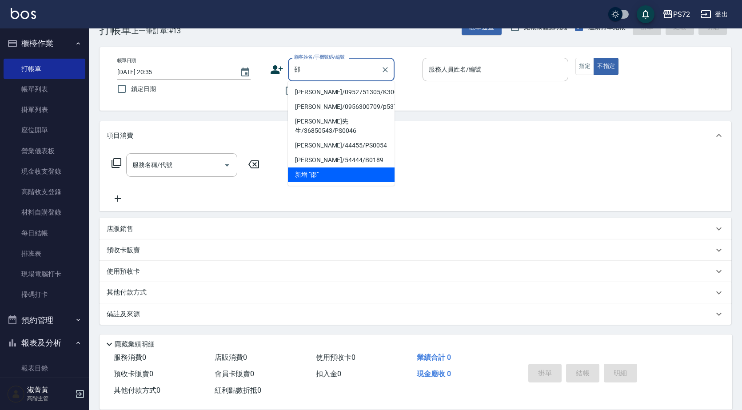
click at [322, 86] on li "[PERSON_NAME]/0952751305/K30049" at bounding box center [341, 92] width 107 height 15
type input "[PERSON_NAME]/0952751305/K30049"
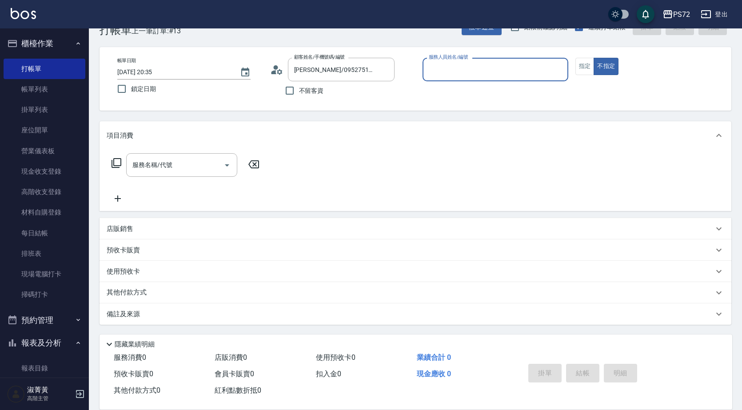
type input "kiwi-3"
click at [463, 75] on input "kiwi-3" at bounding box center [489, 70] width 124 height 16
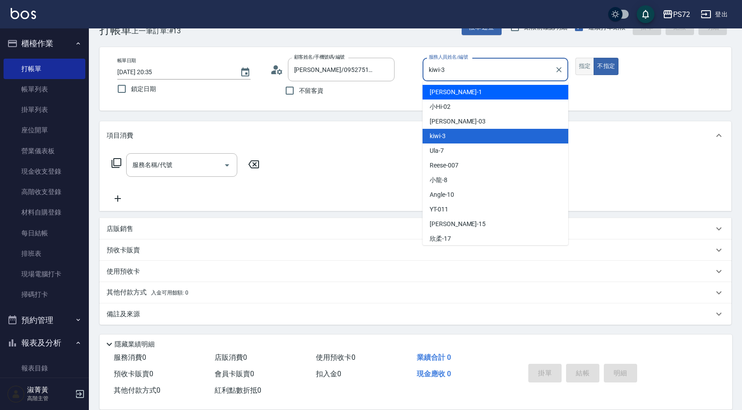
click at [586, 61] on button "指定" at bounding box center [585, 66] width 19 height 17
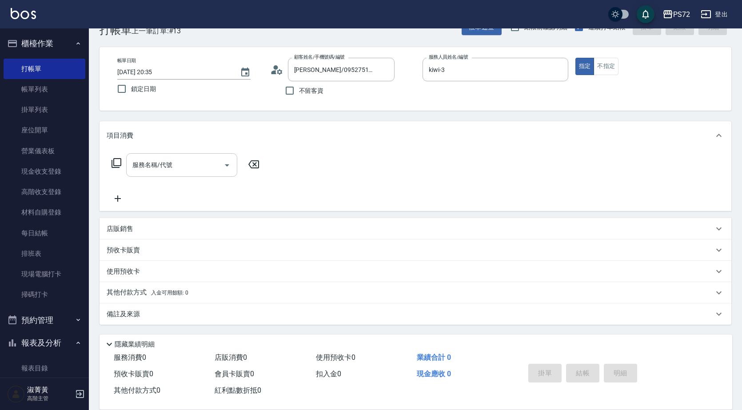
click at [140, 176] on div "服務名稱/代號" at bounding box center [181, 165] width 111 height 24
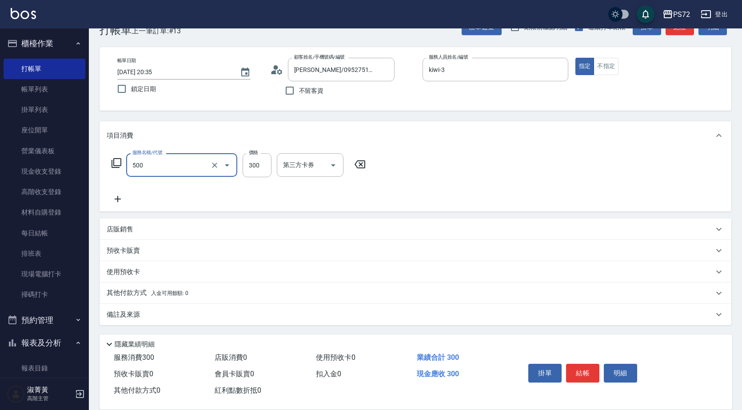
type input "洗髮(A級)(500)"
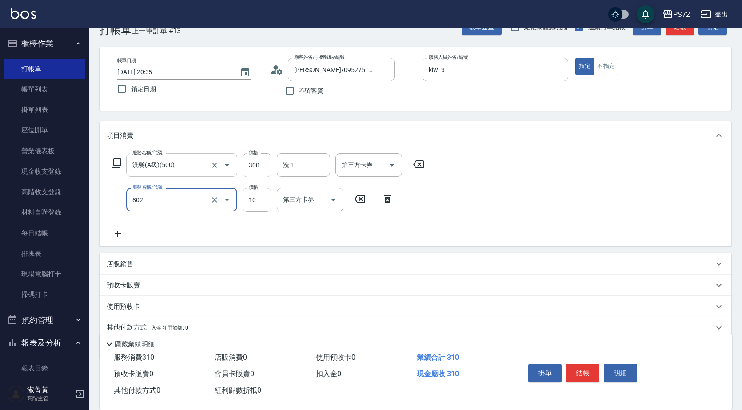
type input "潤絲(802)"
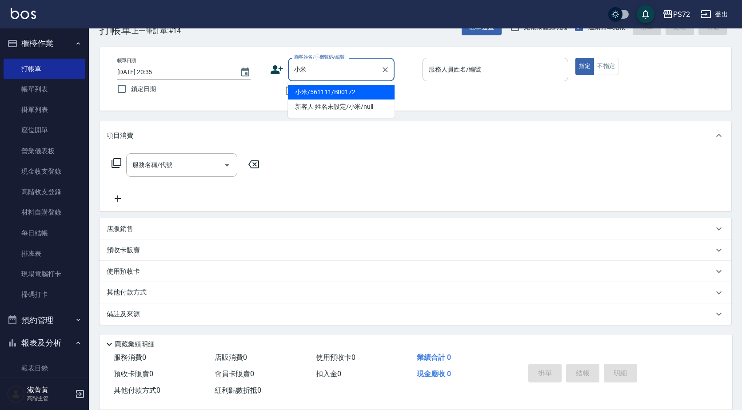
click at [349, 94] on li "小米/561111/B00172" at bounding box center [341, 92] width 107 height 15
type input "小米/561111/B00172"
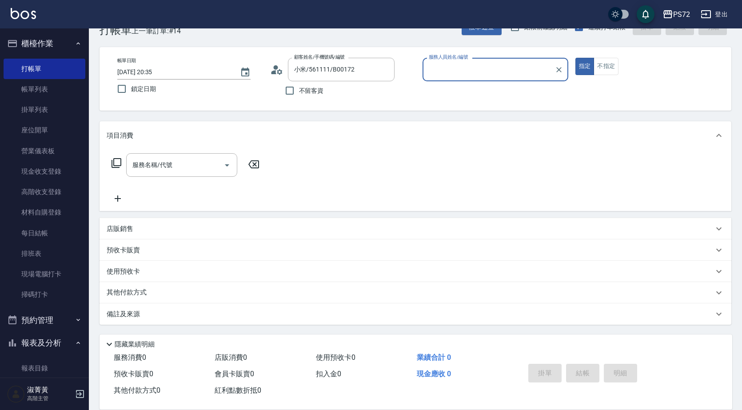
type input "小Hi-02"
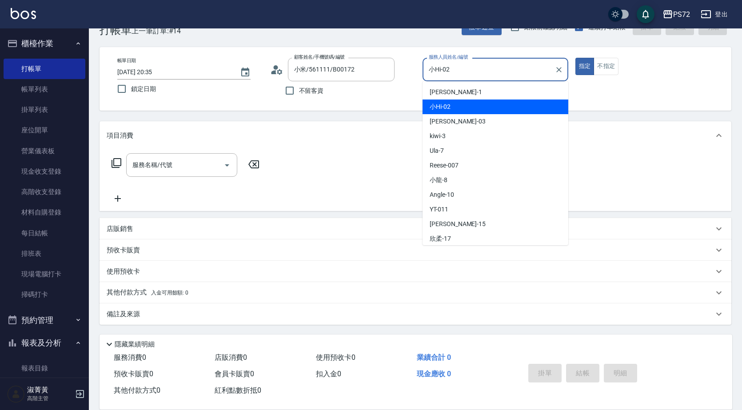
click at [453, 72] on input "小Hi-02" at bounding box center [489, 70] width 124 height 16
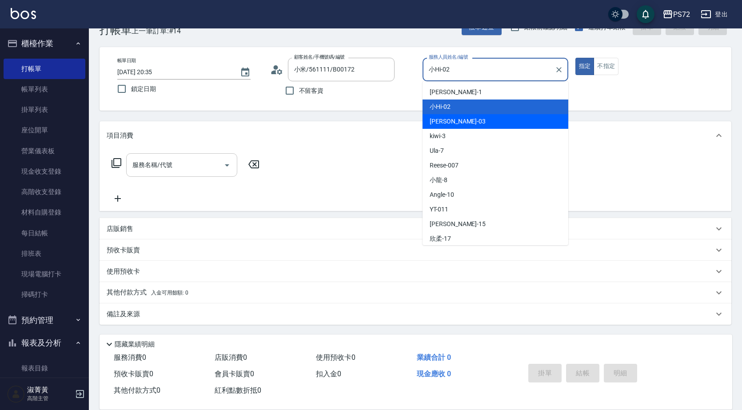
click at [166, 161] on div "服務名稱/代號 服務名稱/代號" at bounding box center [181, 165] width 111 height 24
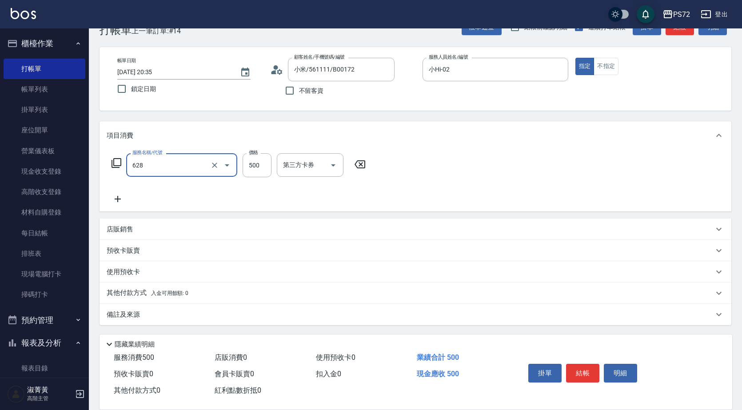
type input "寶齡舒醒清潔500(628)"
type input "600"
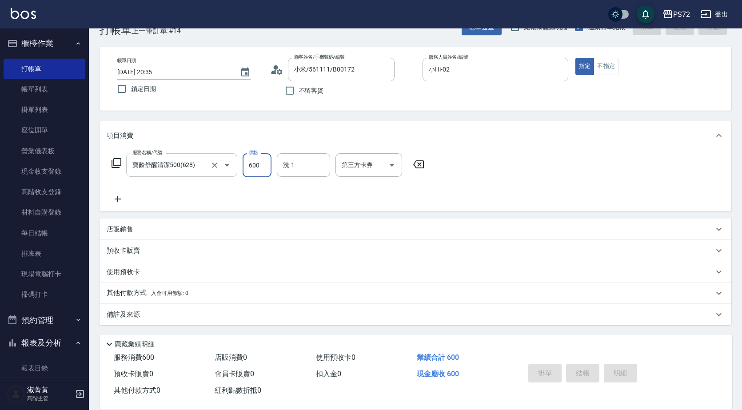
type input "[DATE] 20:38"
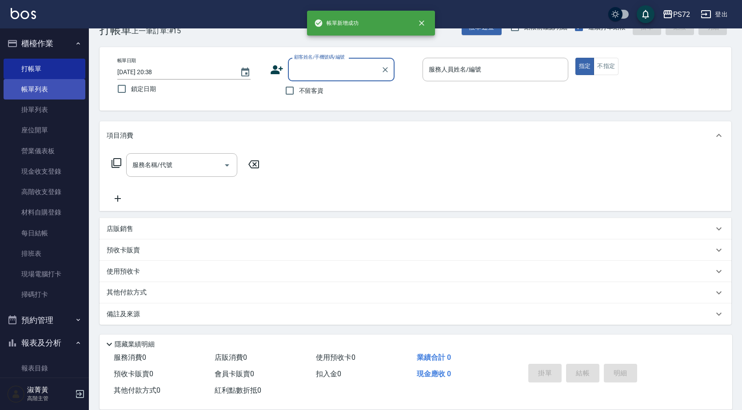
click at [54, 89] on link "帳單列表" at bounding box center [45, 89] width 82 height 20
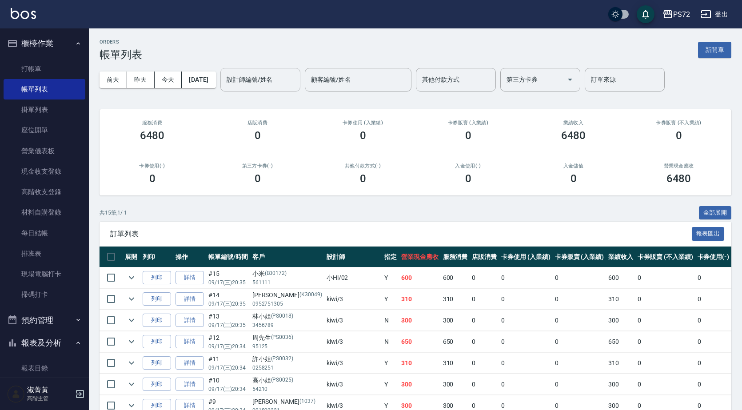
click at [275, 77] on input "設計師編號/姓名" at bounding box center [260, 80] width 72 height 16
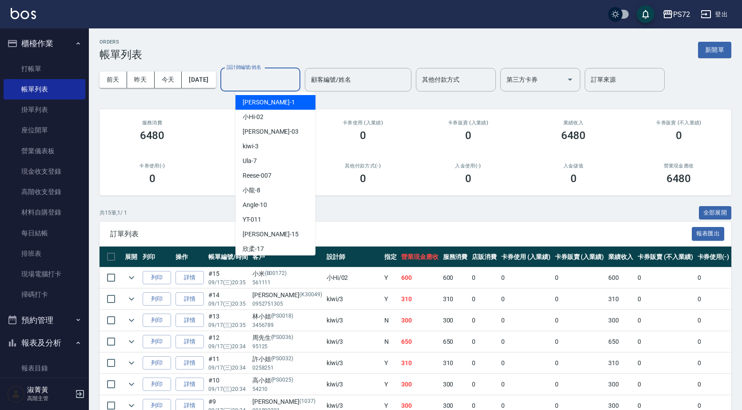
drag, startPoint x: 275, startPoint y: 98, endPoint x: 277, endPoint y: 90, distance: 7.8
click at [275, 98] on div "[PERSON_NAME] -1" at bounding box center [276, 102] width 80 height 15
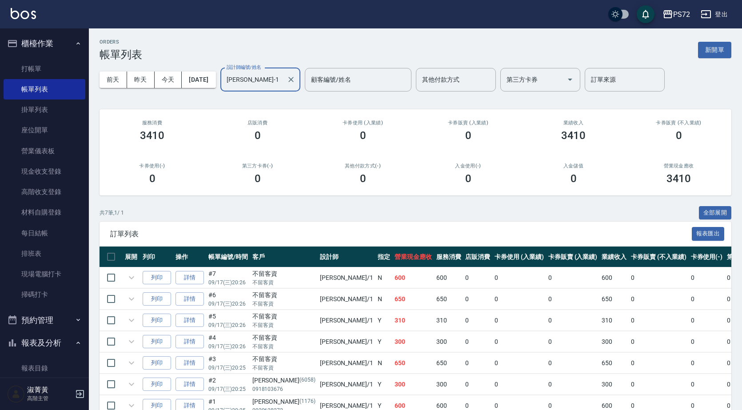
click at [276, 72] on input "[PERSON_NAME]-1" at bounding box center [253, 80] width 59 height 16
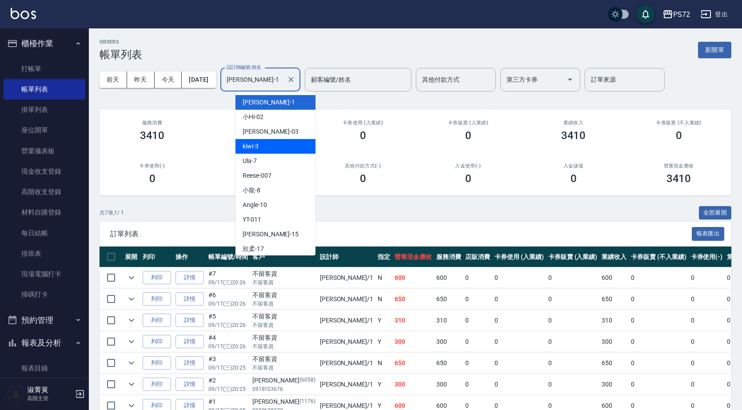
click at [274, 145] on div "kiwi -3" at bounding box center [276, 146] width 80 height 15
type input "kiwi-3"
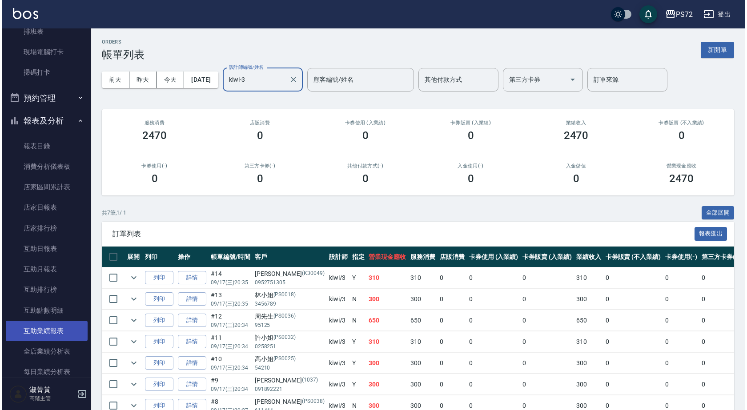
scroll to position [356, 0]
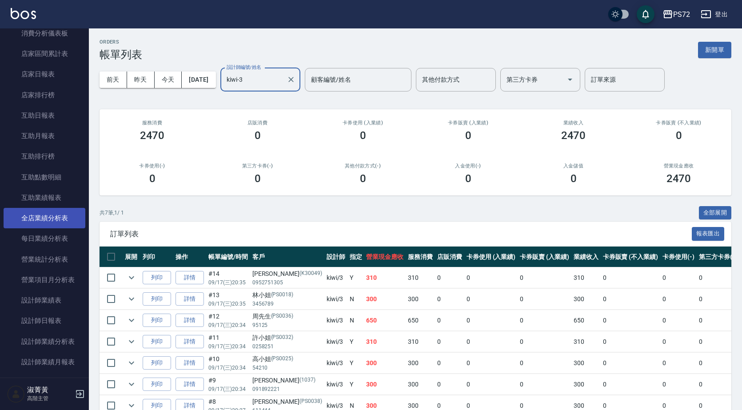
click at [56, 220] on link "全店業績分析表" at bounding box center [45, 218] width 82 height 20
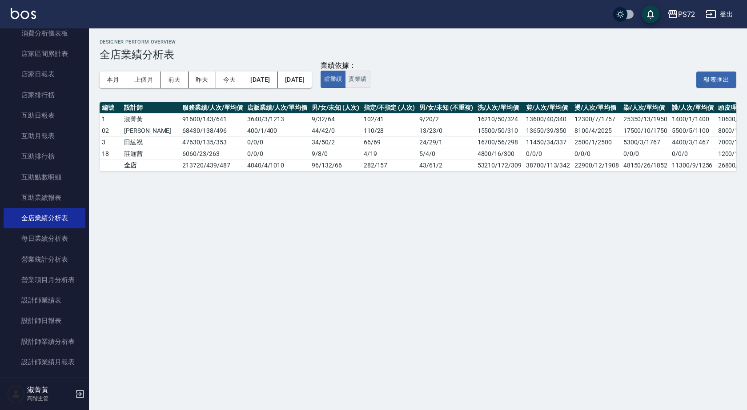
click at [370, 81] on button "實業績" at bounding box center [357, 79] width 25 height 17
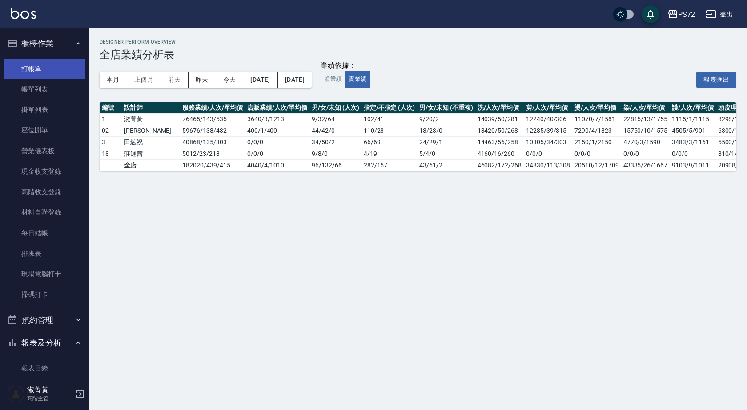
click at [51, 66] on link "打帳單" at bounding box center [45, 69] width 82 height 20
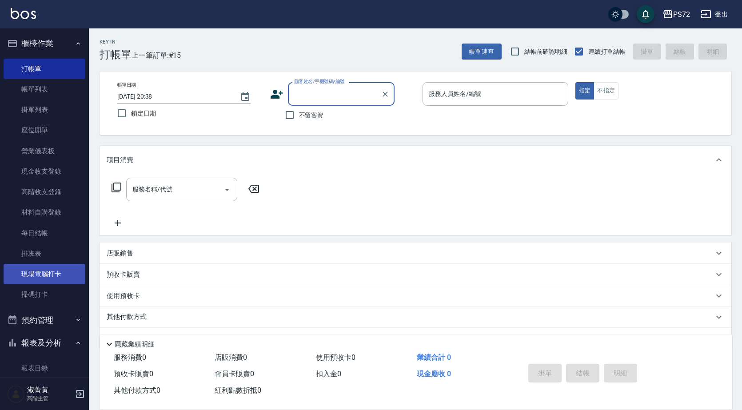
scroll to position [178, 0]
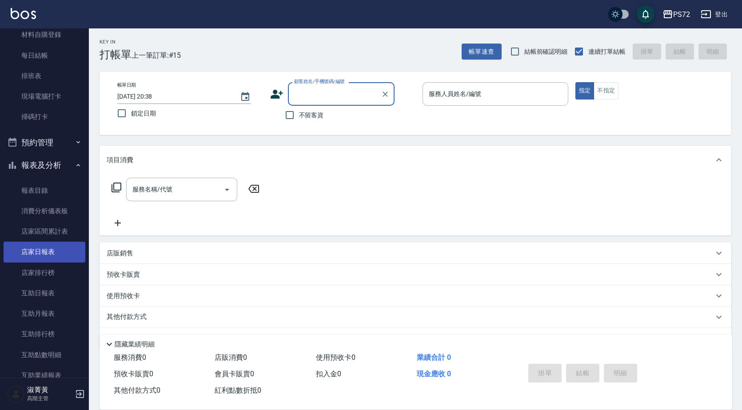
click at [57, 256] on link "店家日報表" at bounding box center [45, 252] width 82 height 20
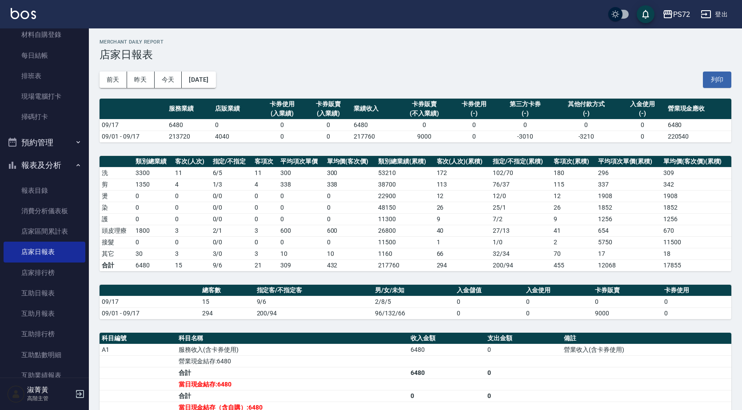
click at [598, 38] on div "PS72 [DATE] 店家日報表 列印時間： [DATE][PHONE_NUMBER]:04 Merchant Daily Report 店家日報表 [DA…" at bounding box center [415, 278] width 653 height 501
